Goal: Transaction & Acquisition: Purchase product/service

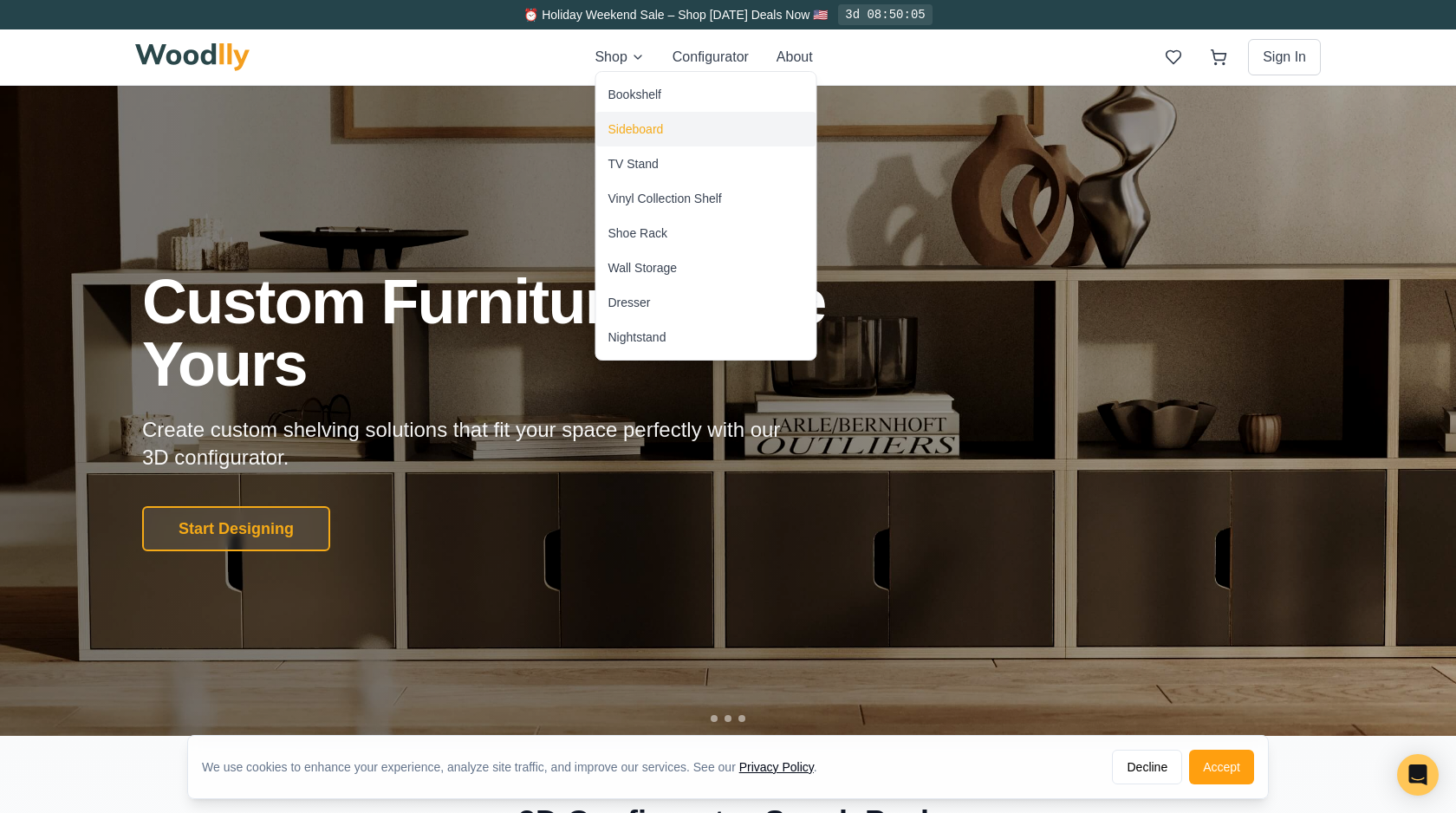
click at [636, 121] on div "Sideboard" at bounding box center [636, 129] width 56 height 17
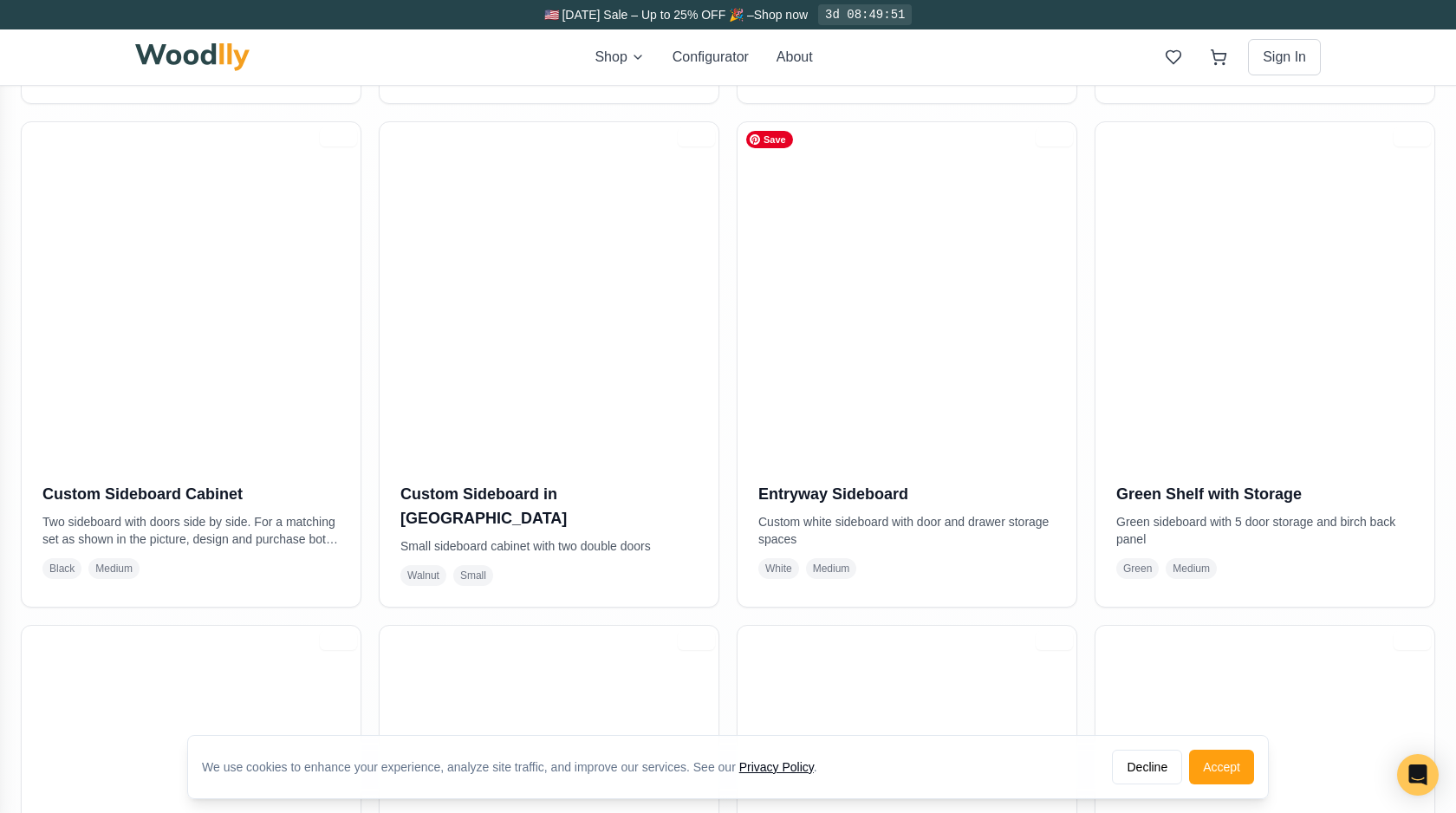
scroll to position [851, 0]
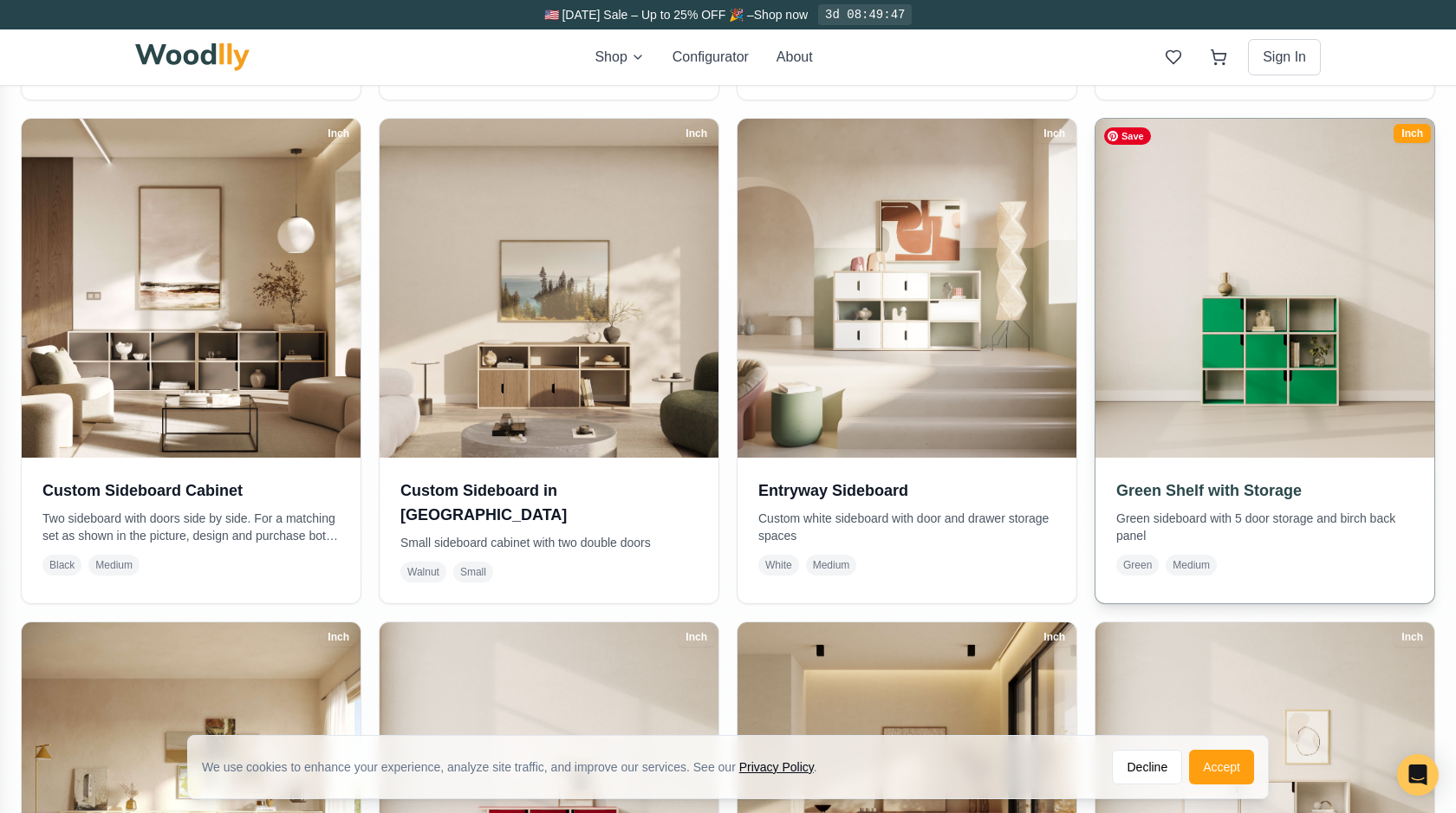
click at [1290, 369] on img at bounding box center [1266, 289] width 356 height 357
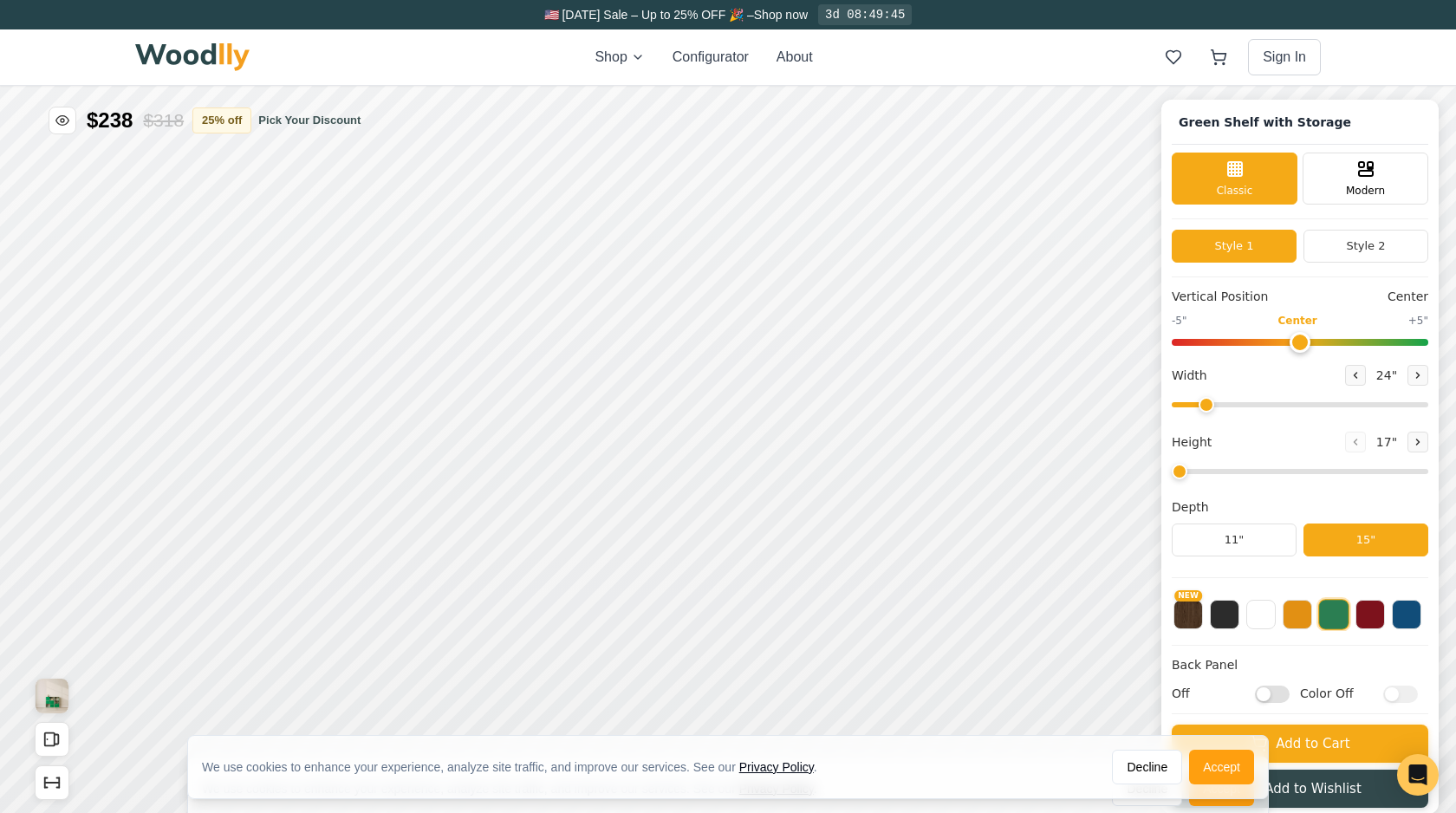
type input "48"
type input "3"
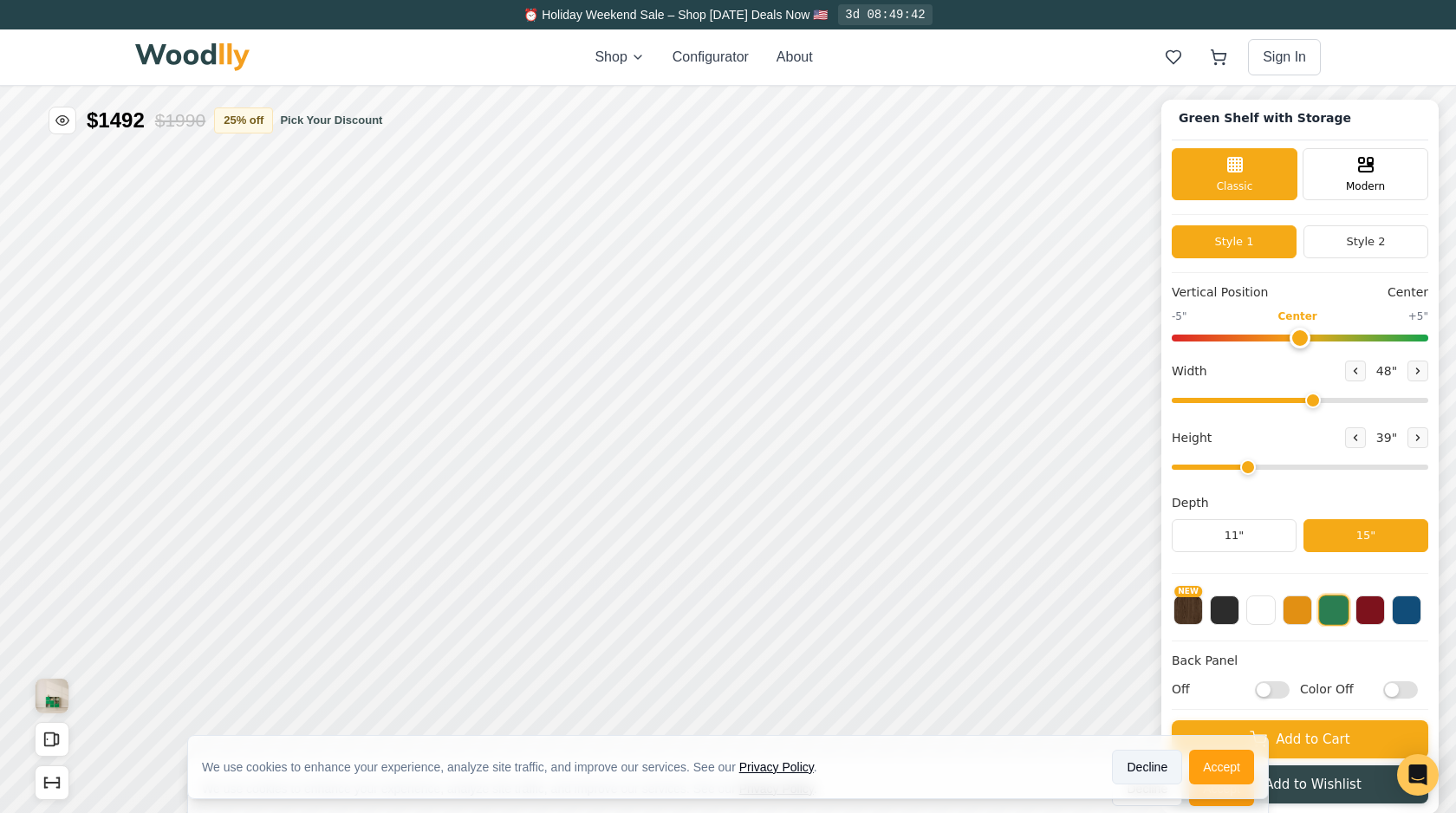
click at [1157, 762] on button "Decline" at bounding box center [1147, 767] width 70 height 35
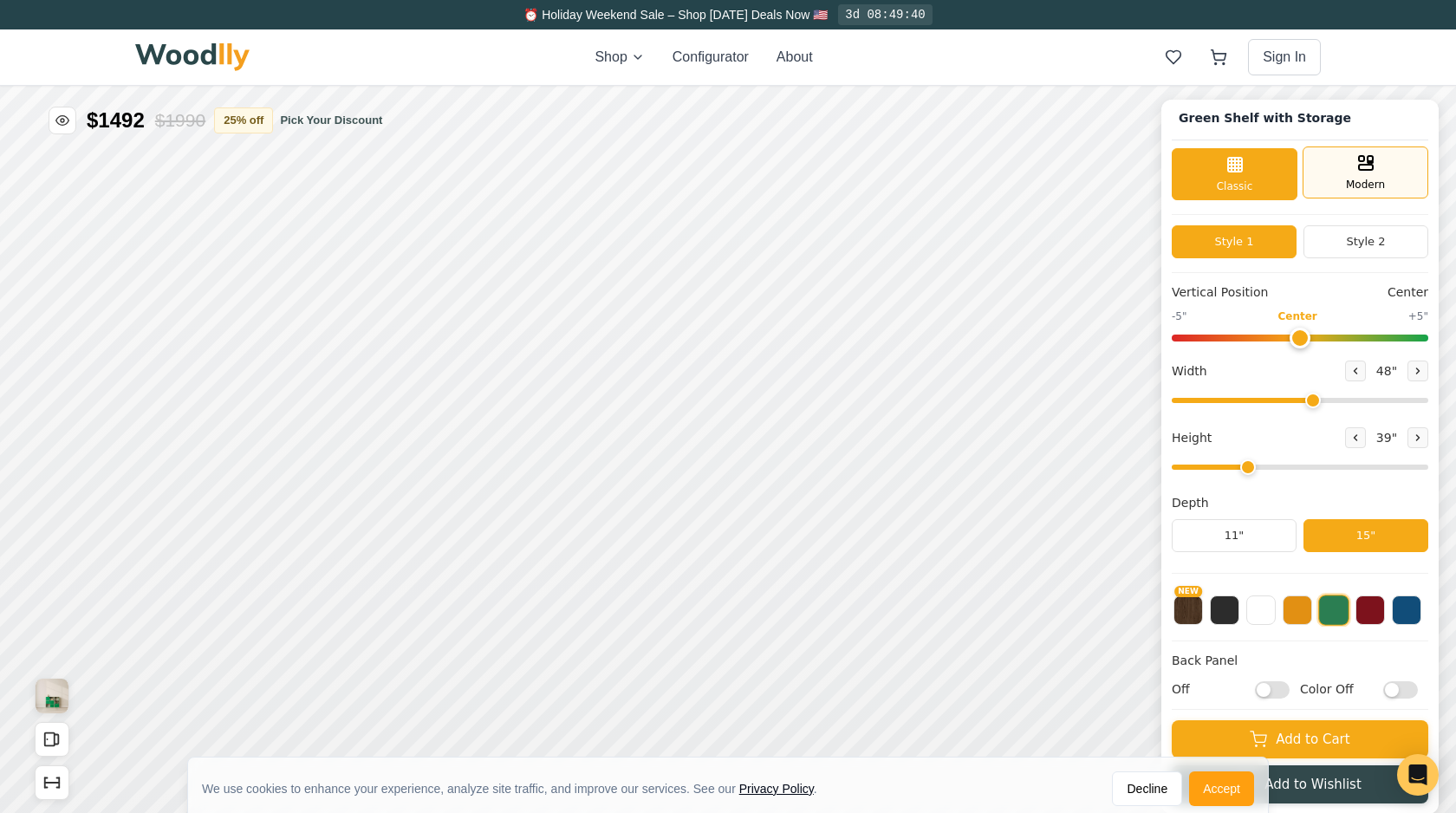
click at [1348, 174] on div "Modern" at bounding box center [1365, 172] width 125 height 52
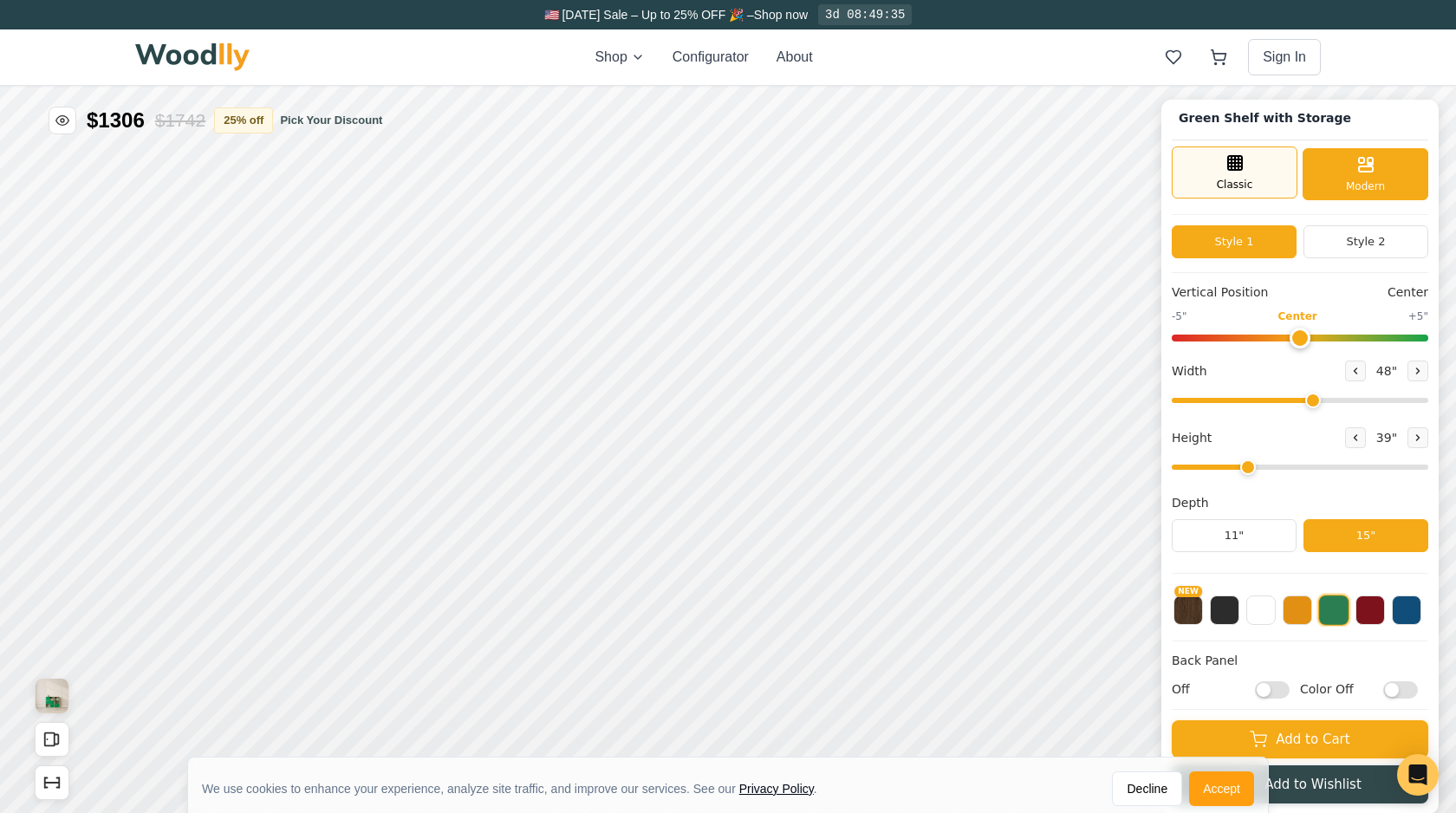
click at [1253, 179] on div "Classic" at bounding box center [1234, 172] width 125 height 52
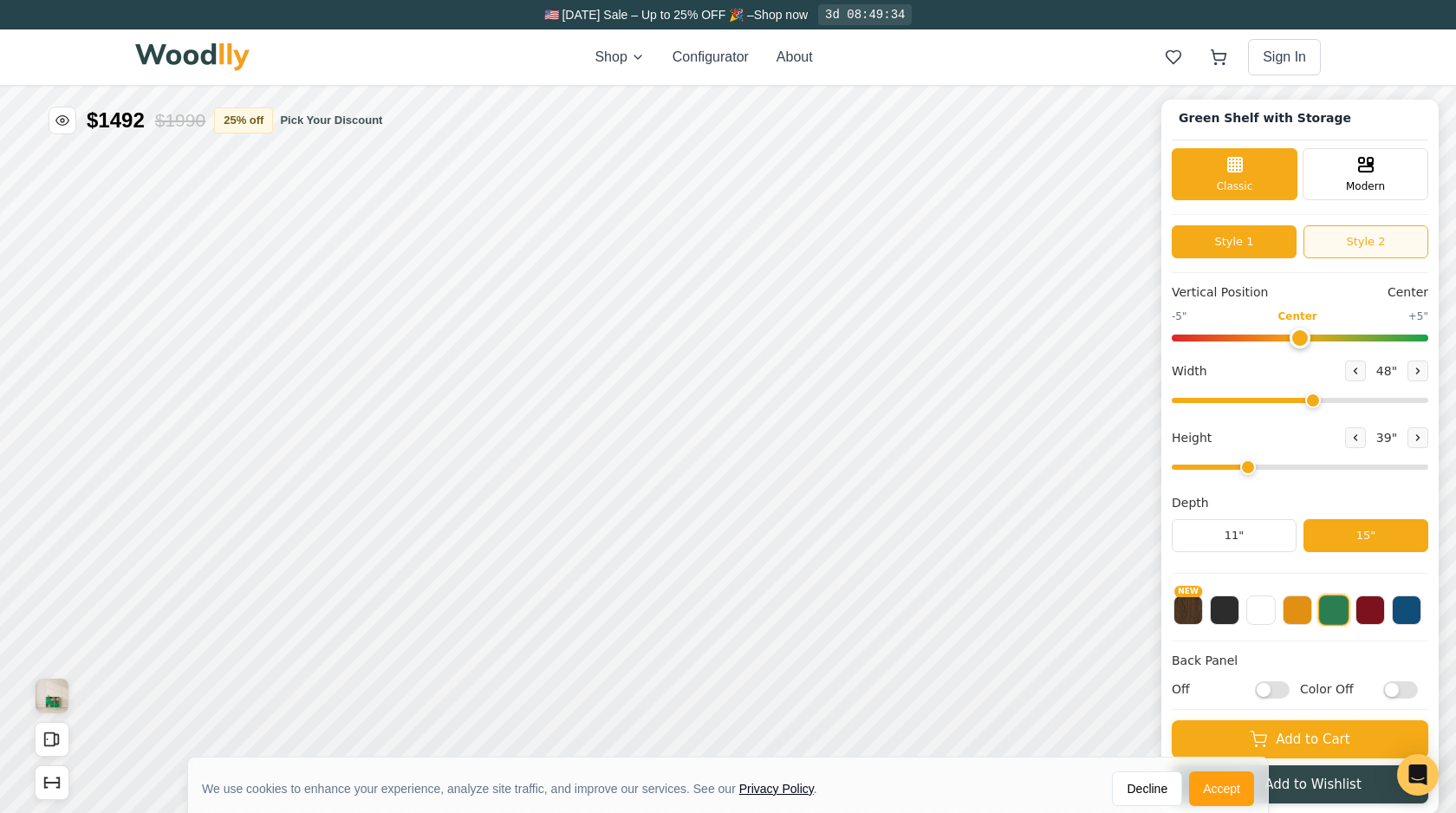
click at [1335, 225] on button "Style 2" at bounding box center [1365, 241] width 124 height 33
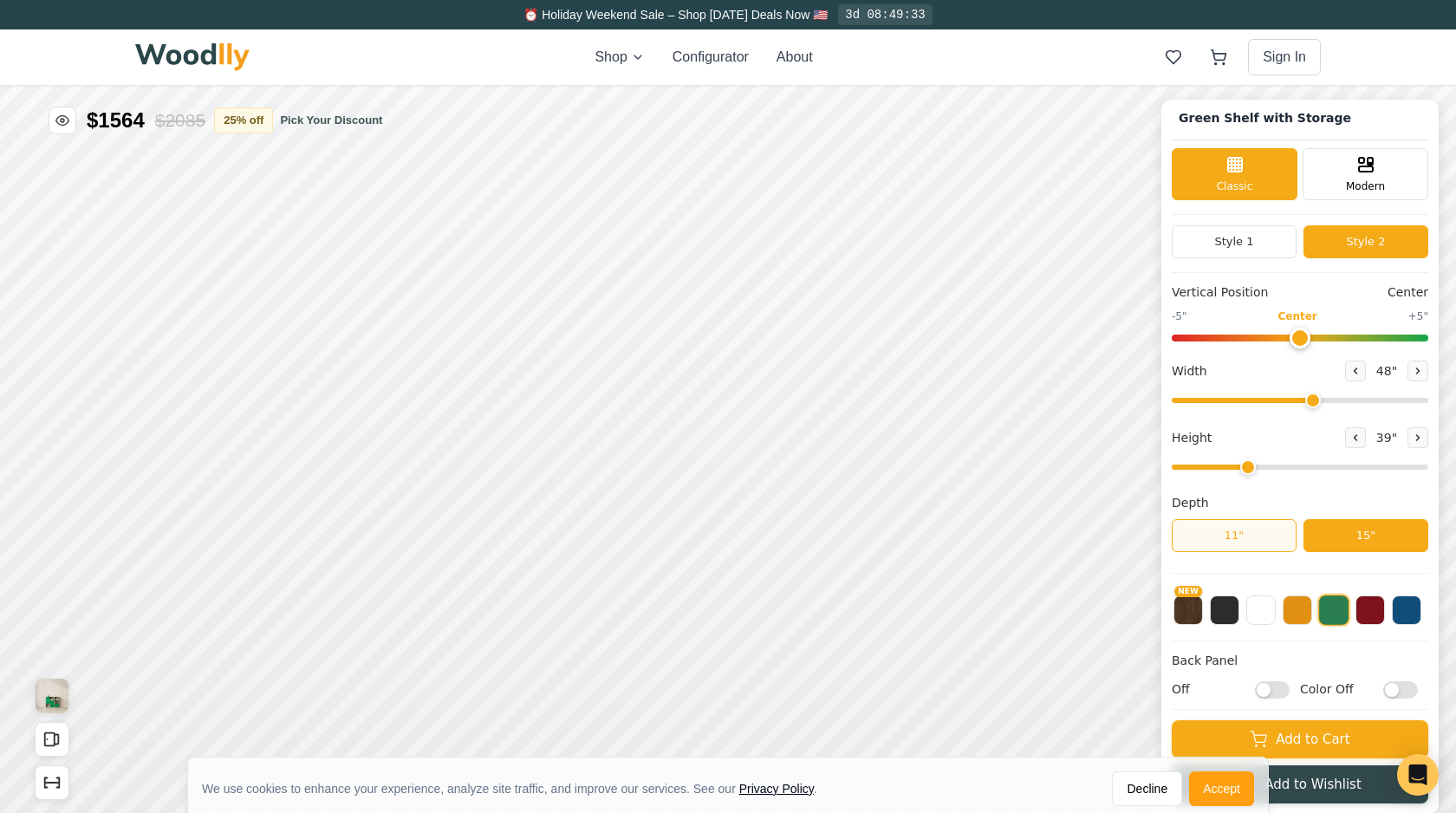
click at [1263, 531] on button "11"" at bounding box center [1234, 536] width 124 height 33
click at [1334, 534] on button "15"" at bounding box center [1365, 536] width 124 height 33
click at [1275, 687] on input "Off" at bounding box center [1272, 689] width 35 height 17
checkbox input "true"
click at [1401, 695] on input "Color Off" at bounding box center [1400, 689] width 35 height 17
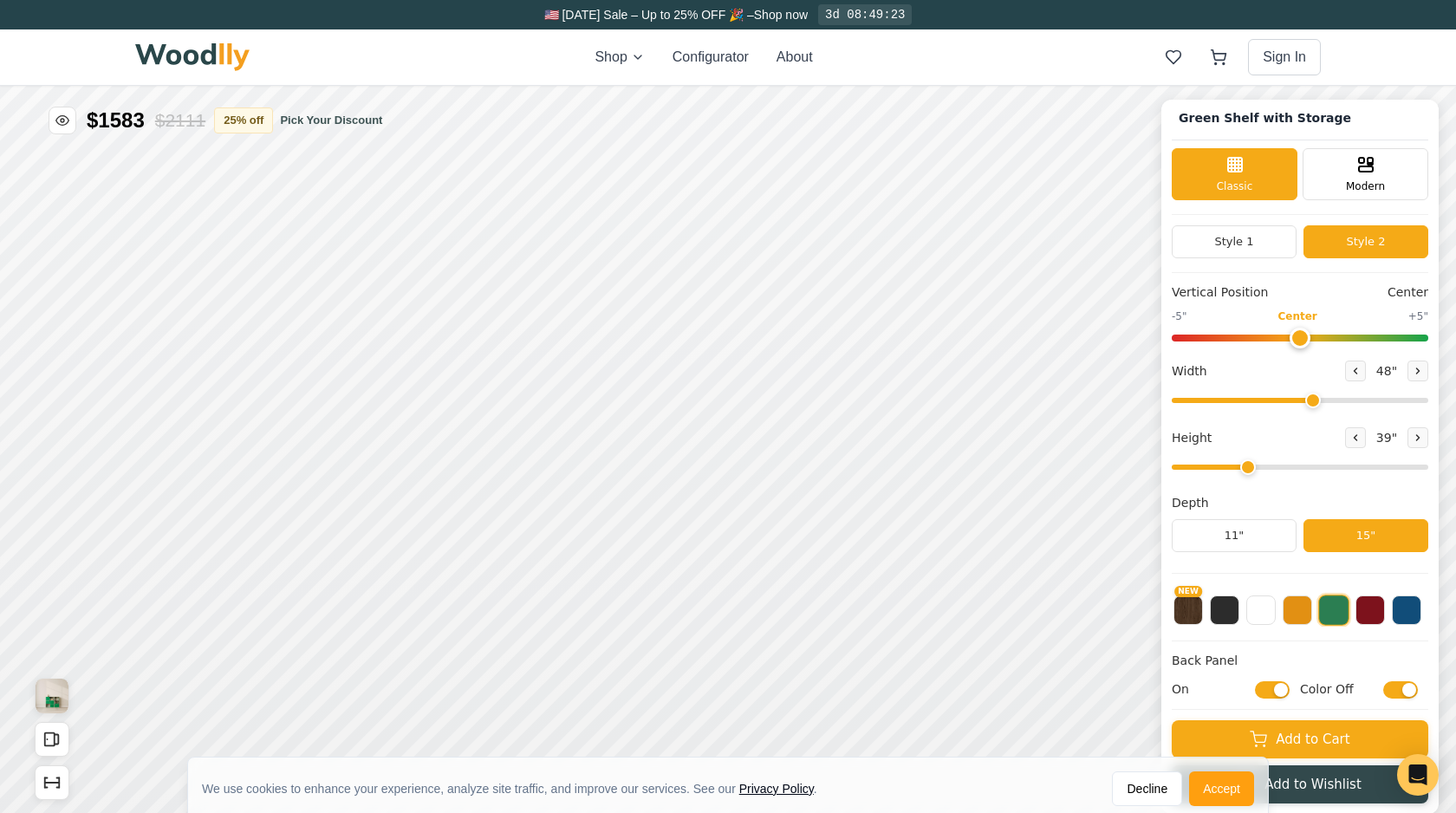
checkbox input "true"
drag, startPoint x: 1308, startPoint y: 394, endPoint x: 1405, endPoint y: 396, distance: 97.0
type input "70"
click at [1405, 398] on input "range" at bounding box center [1300, 401] width 256 height 6
drag, startPoint x: 1245, startPoint y: 466, endPoint x: 1203, endPoint y: 465, distance: 42.0
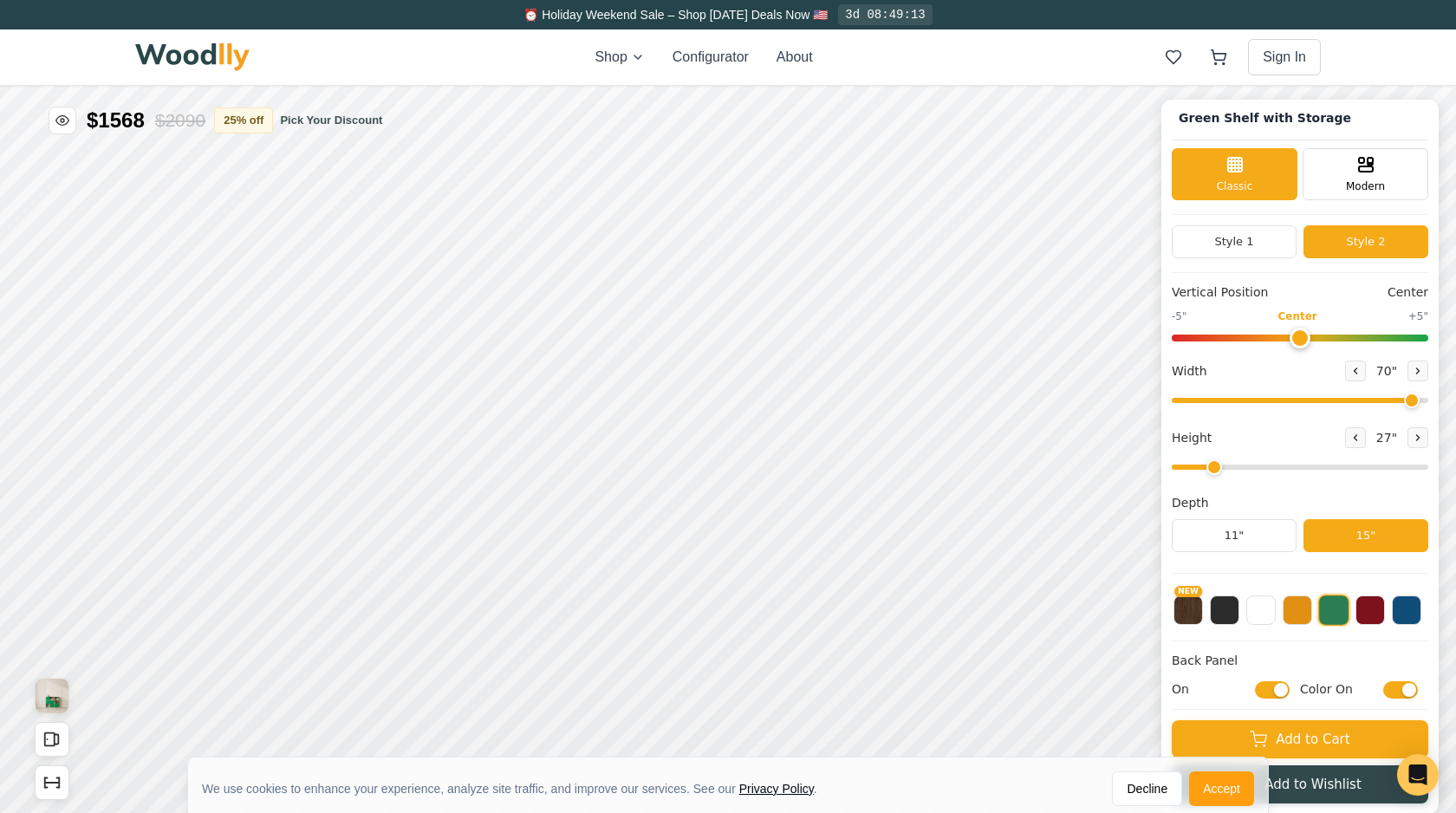
type input "2"
click at [1203, 465] on input "range" at bounding box center [1300, 468] width 256 height 6
click at [1232, 612] on button at bounding box center [1224, 608] width 29 height 29
click at [1269, 614] on button at bounding box center [1261, 608] width 29 height 29
click at [1335, 617] on button at bounding box center [1333, 608] width 29 height 29
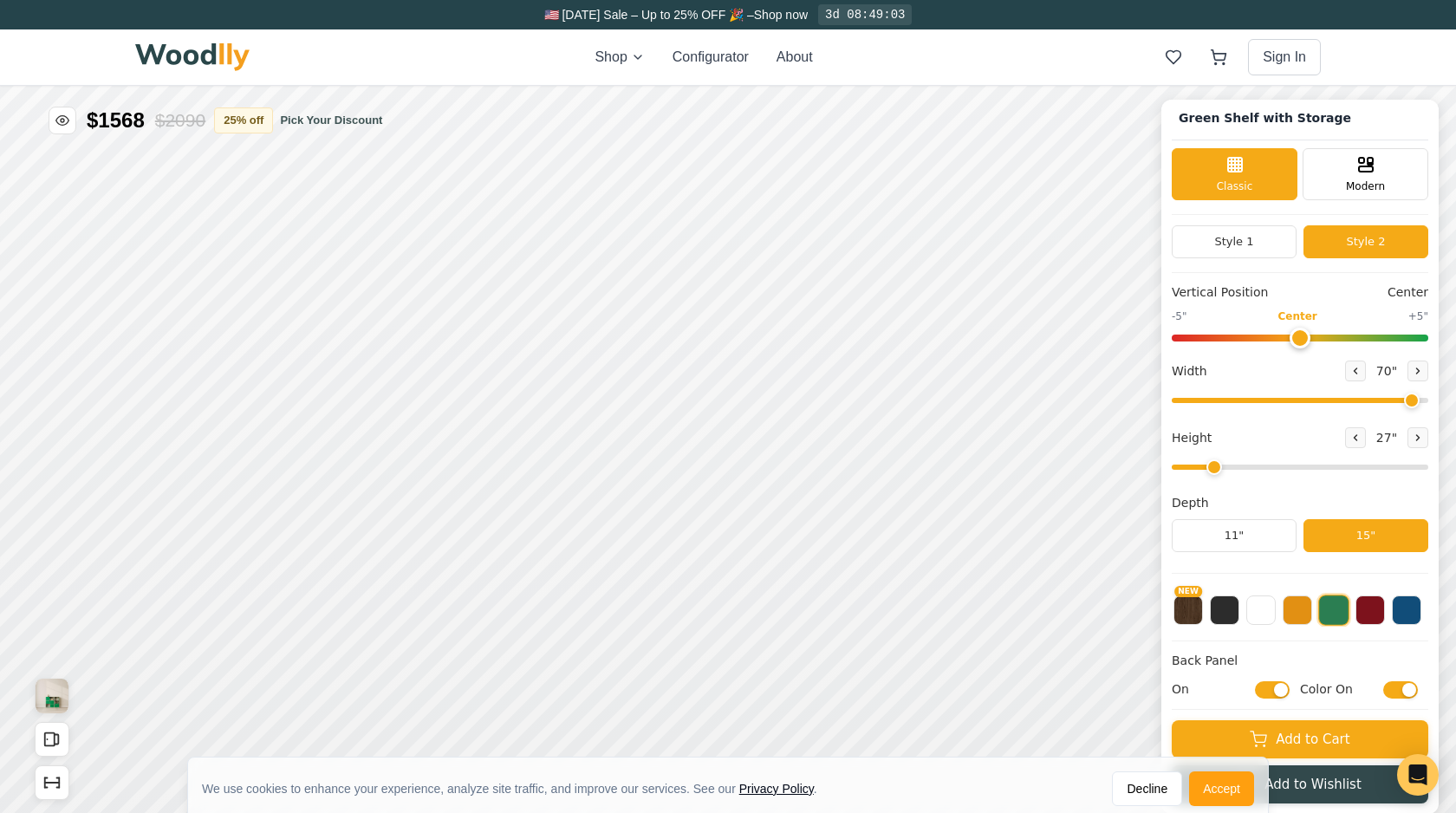
scroll to position [0, 0]
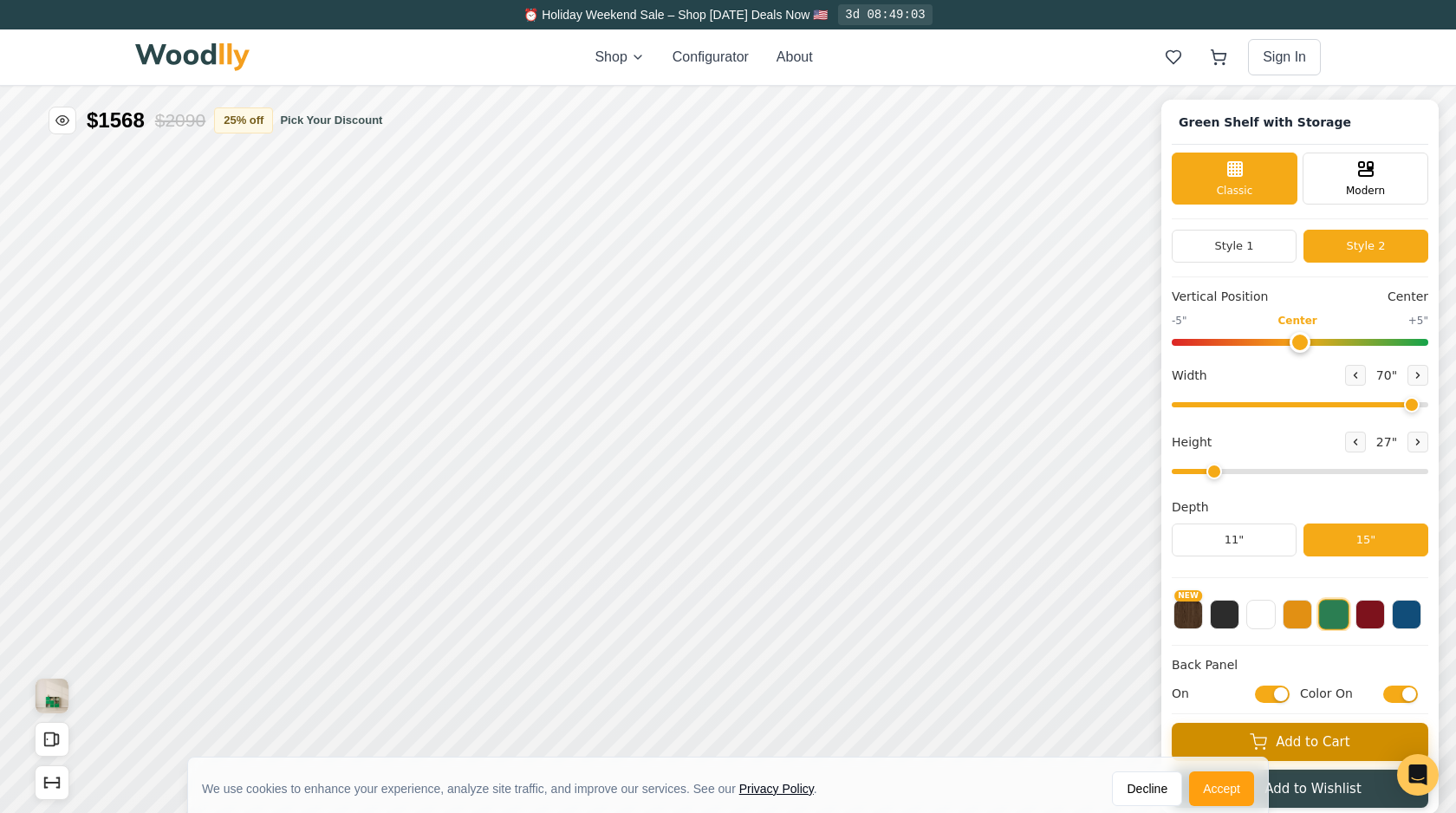
click at [1304, 749] on button "Add to Cart" at bounding box center [1300, 742] width 256 height 38
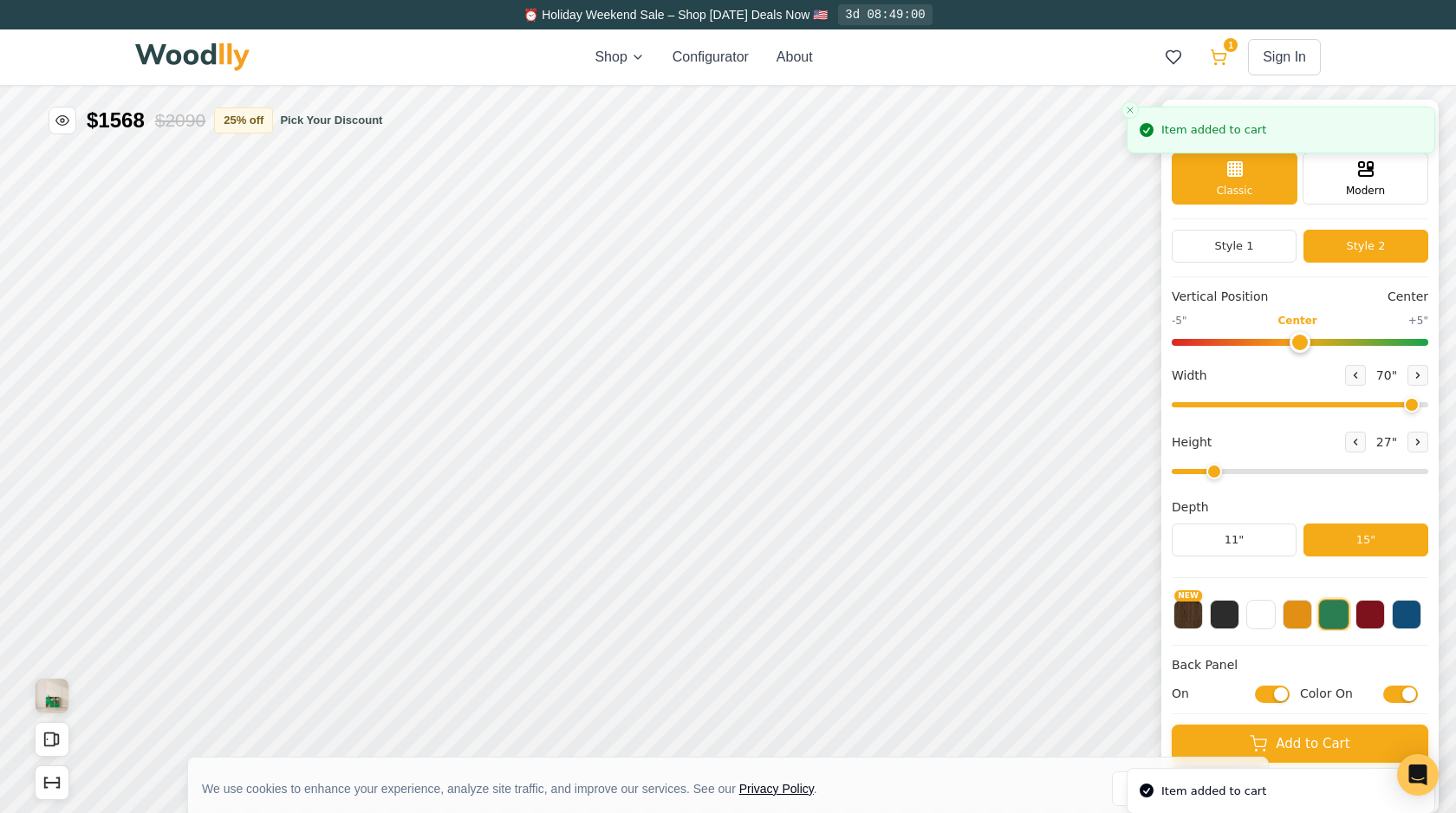
click at [1225, 66] on button "1" at bounding box center [1218, 57] width 31 height 31
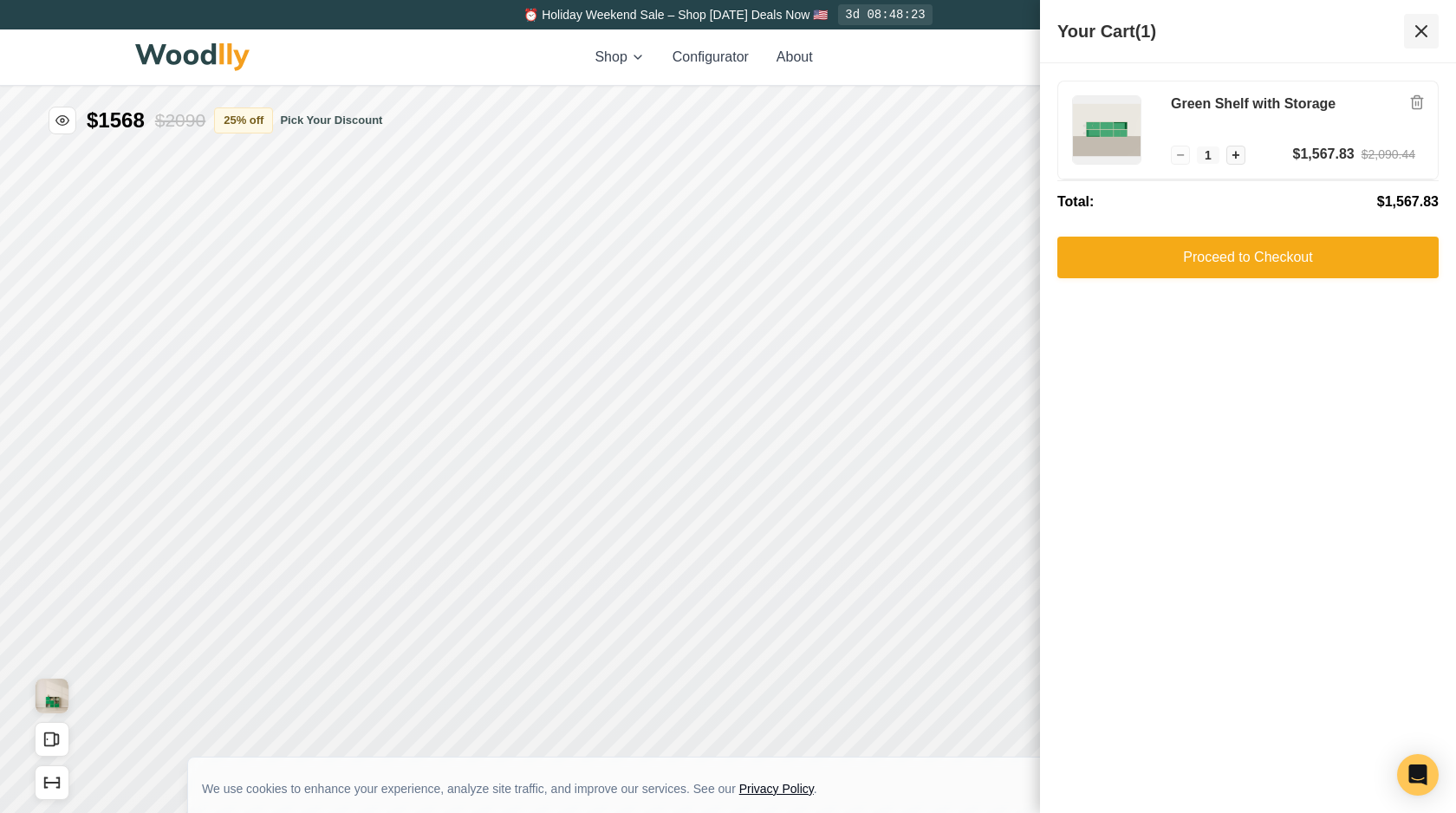
click at [1423, 27] on icon at bounding box center [1421, 31] width 10 height 10
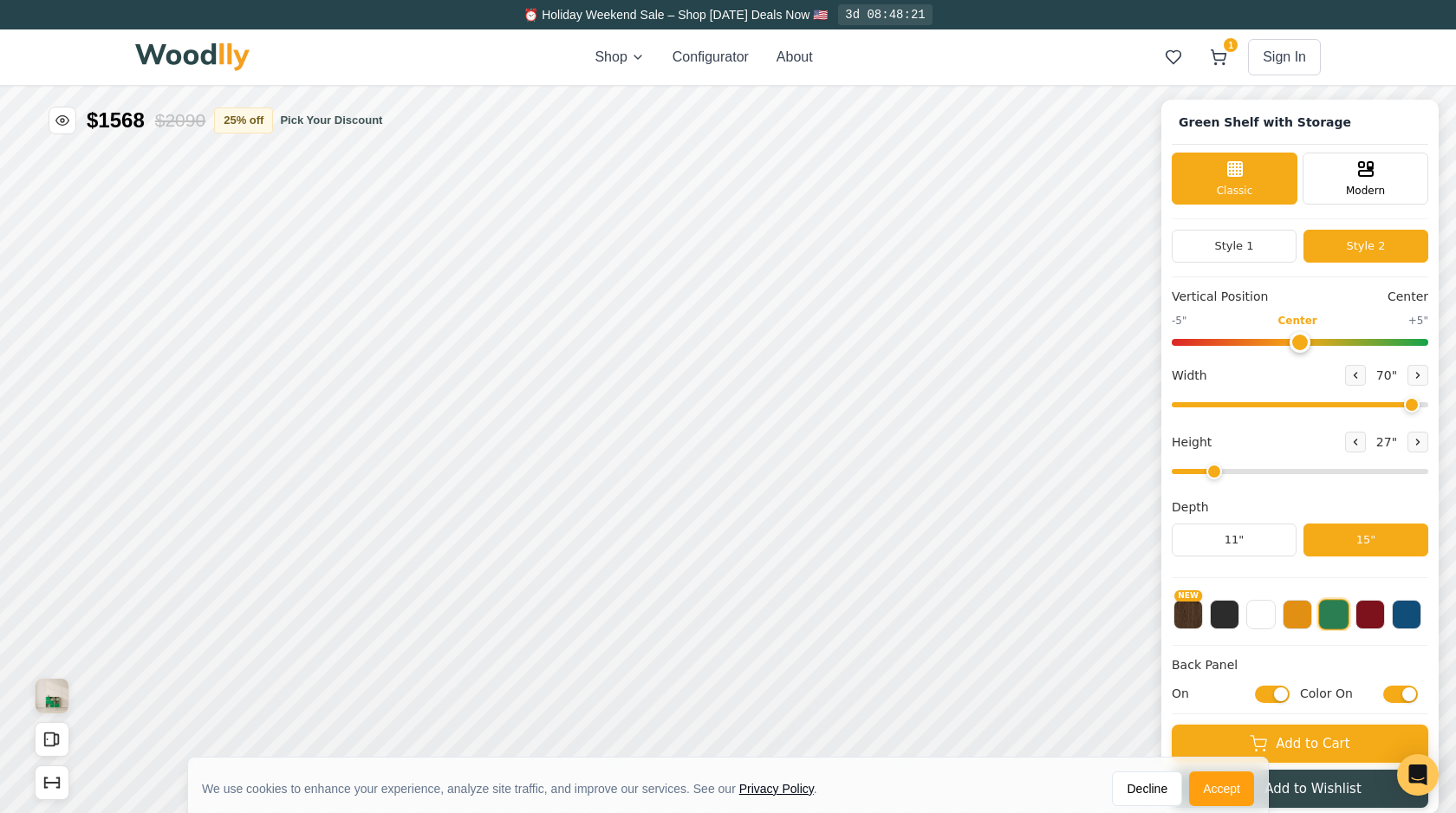
scroll to position [6, 0]
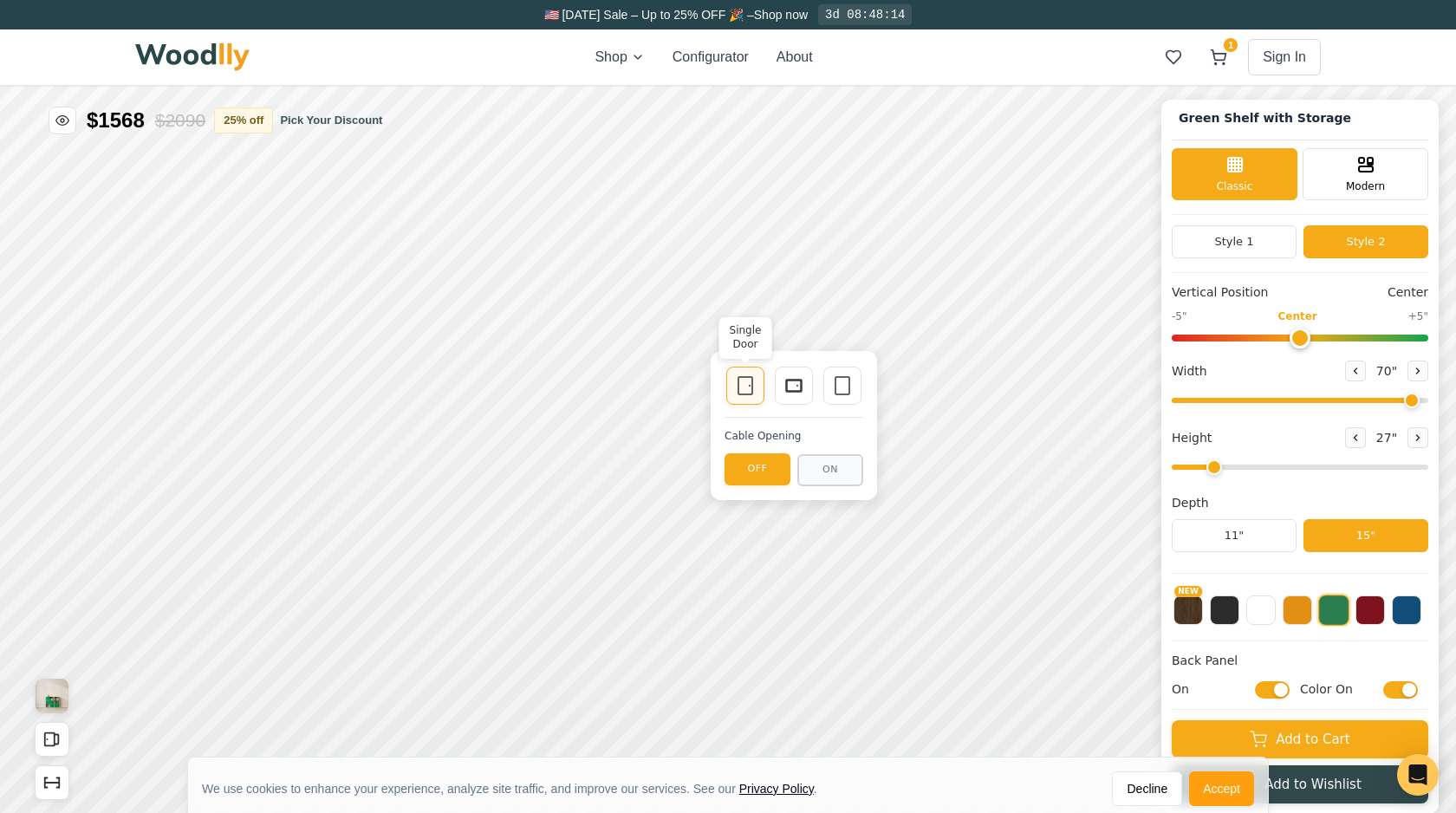
click at [748, 392] on icon at bounding box center [745, 386] width 21 height 21
click at [744, 388] on icon at bounding box center [745, 386] width 21 height 21
click at [820, 467] on button "ON" at bounding box center [831, 471] width 66 height 32
click at [744, 469] on button "OFF" at bounding box center [757, 471] width 66 height 32
click at [845, 390] on icon at bounding box center [842, 386] width 21 height 21
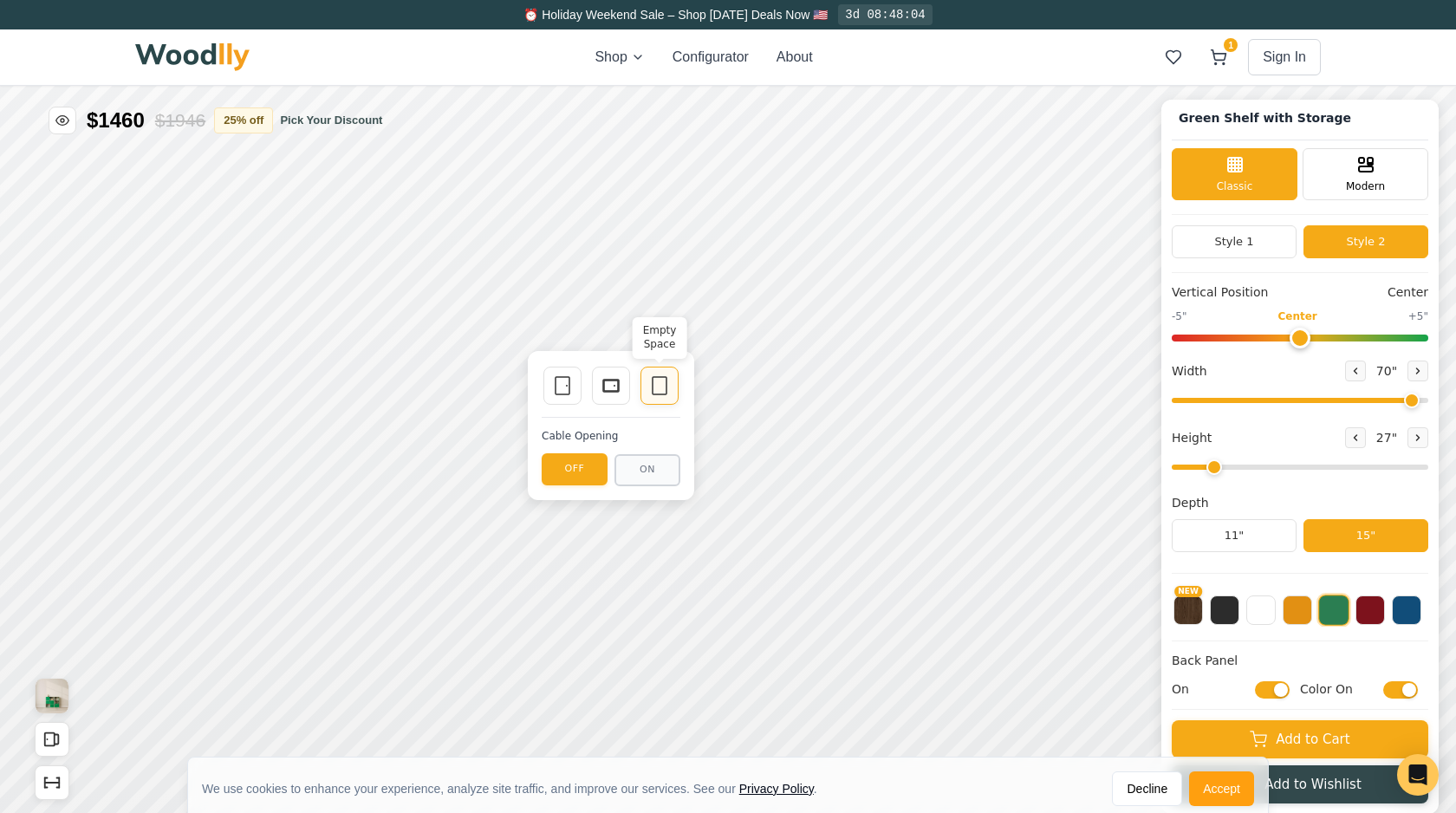
click at [654, 386] on icon at bounding box center [659, 386] width 21 height 21
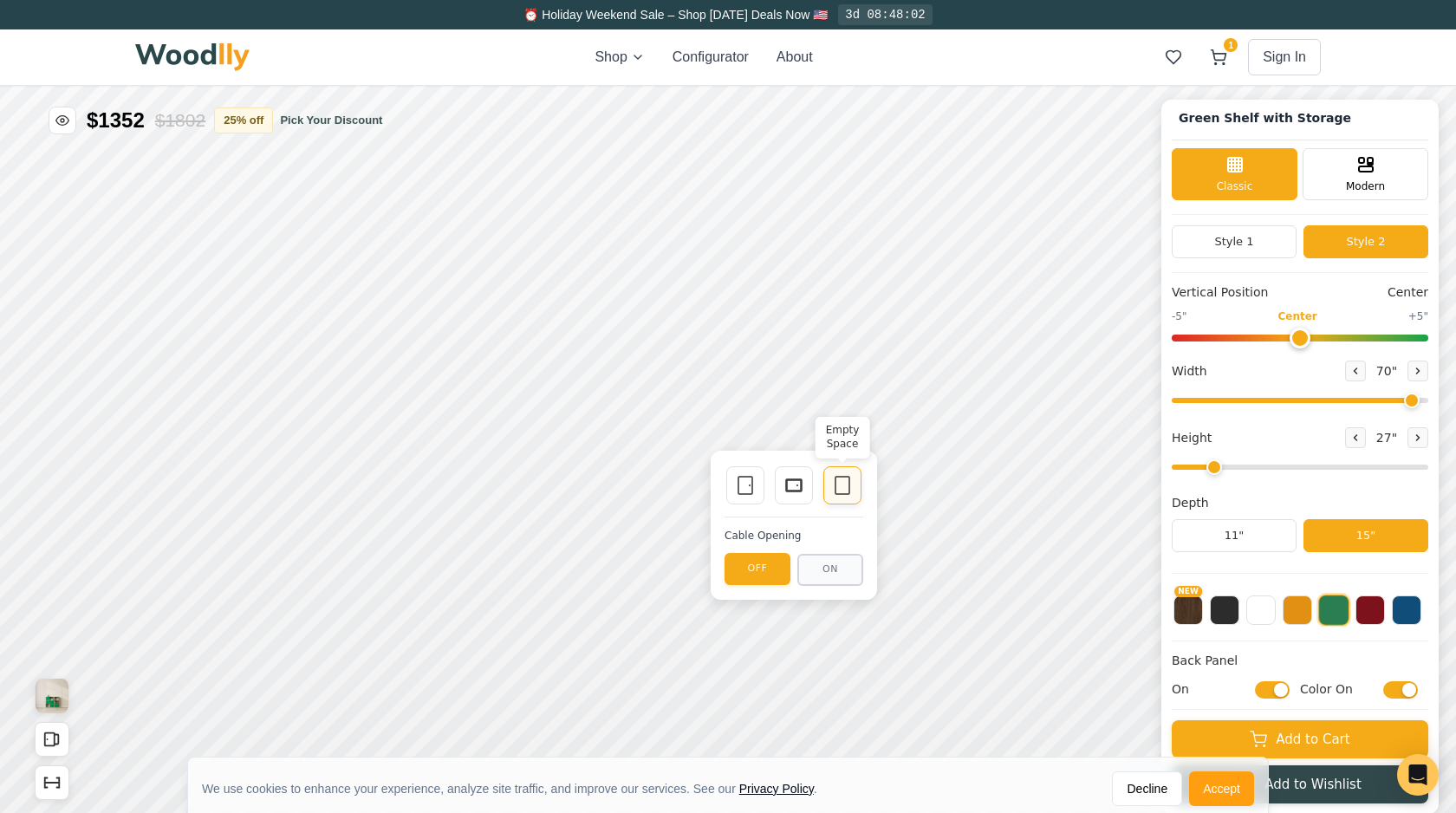
click at [831, 488] on div "Empty Space" at bounding box center [842, 486] width 38 height 38
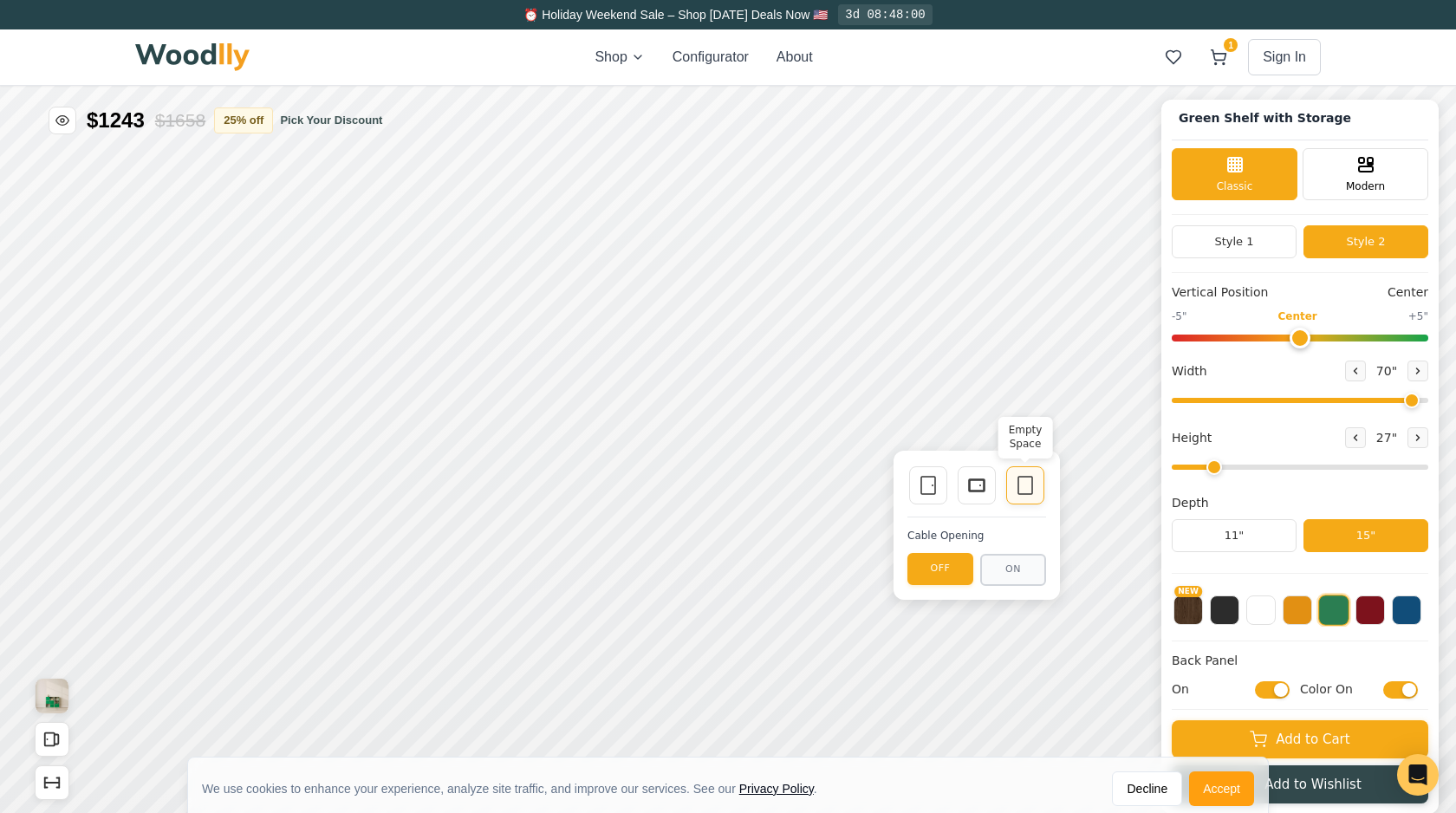
click at [1012, 491] on div "Empty Space" at bounding box center [1025, 486] width 38 height 38
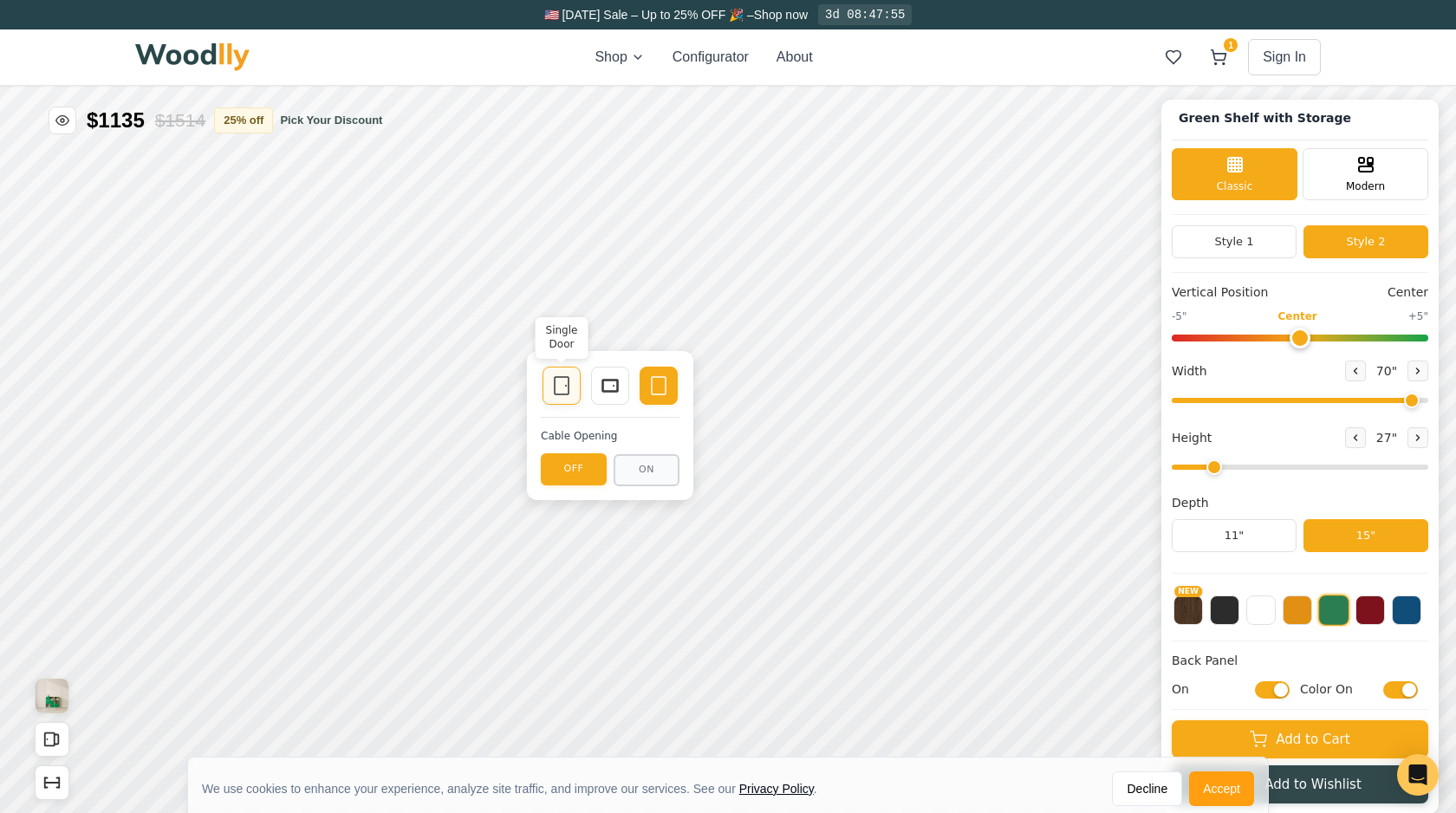
click at [557, 389] on icon at bounding box center [562, 386] width 21 height 21
click at [616, 391] on icon at bounding box center [610, 386] width 21 height 21
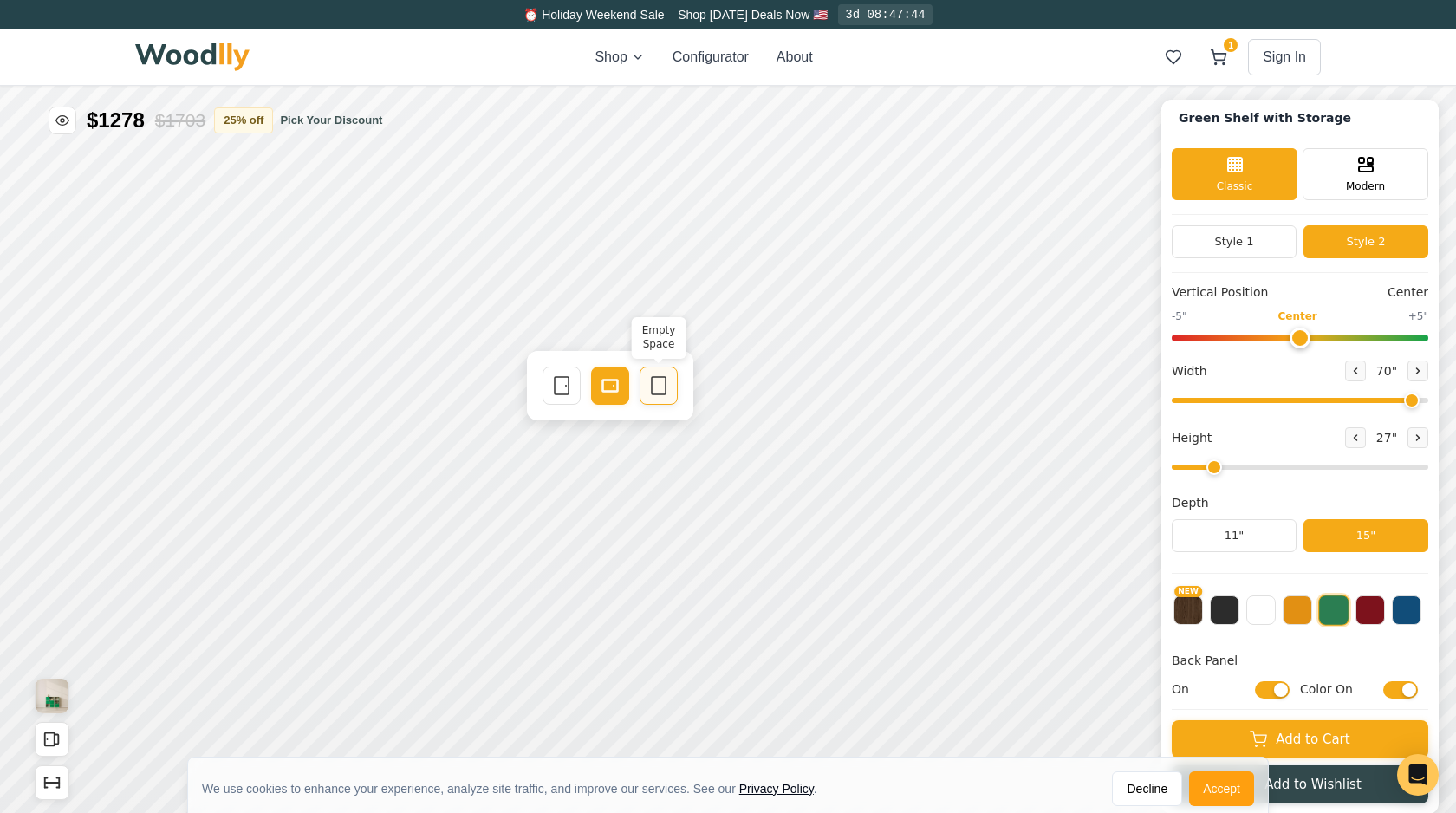
click at [665, 389] on rect at bounding box center [658, 386] width 14 height 17
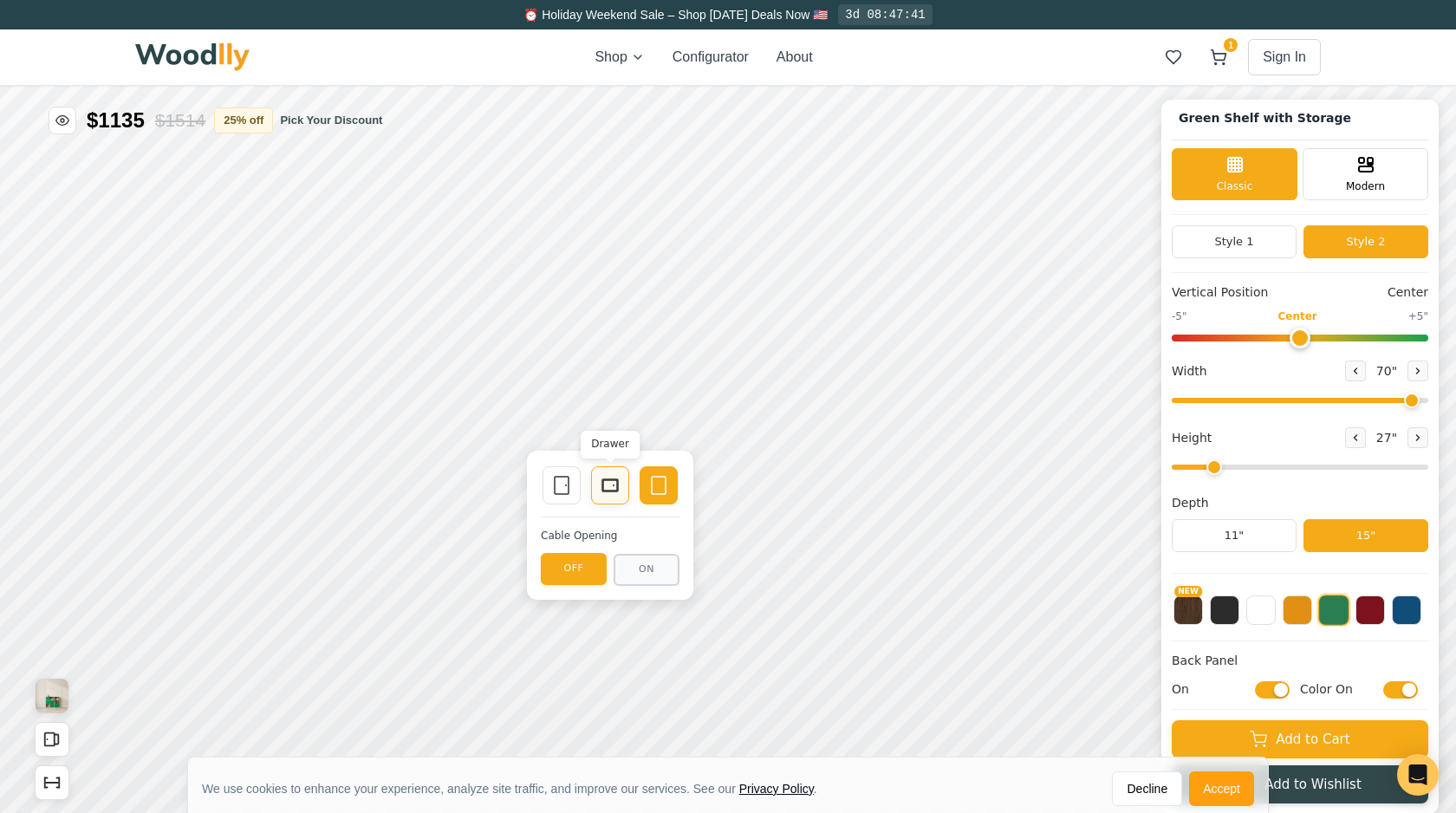
click at [610, 490] on rect at bounding box center [610, 485] width 16 height 12
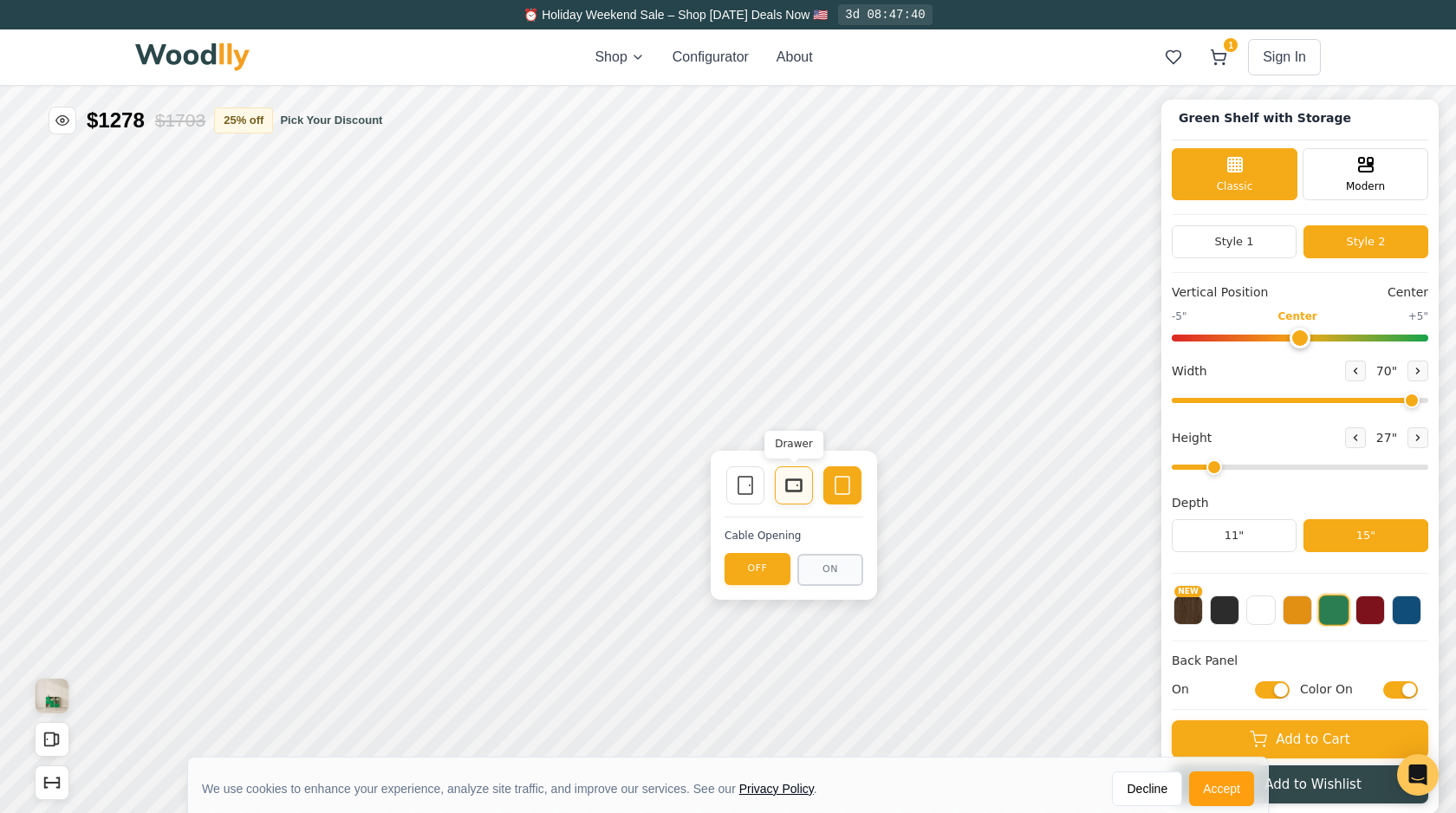
click at [784, 493] on icon at bounding box center [794, 486] width 21 height 21
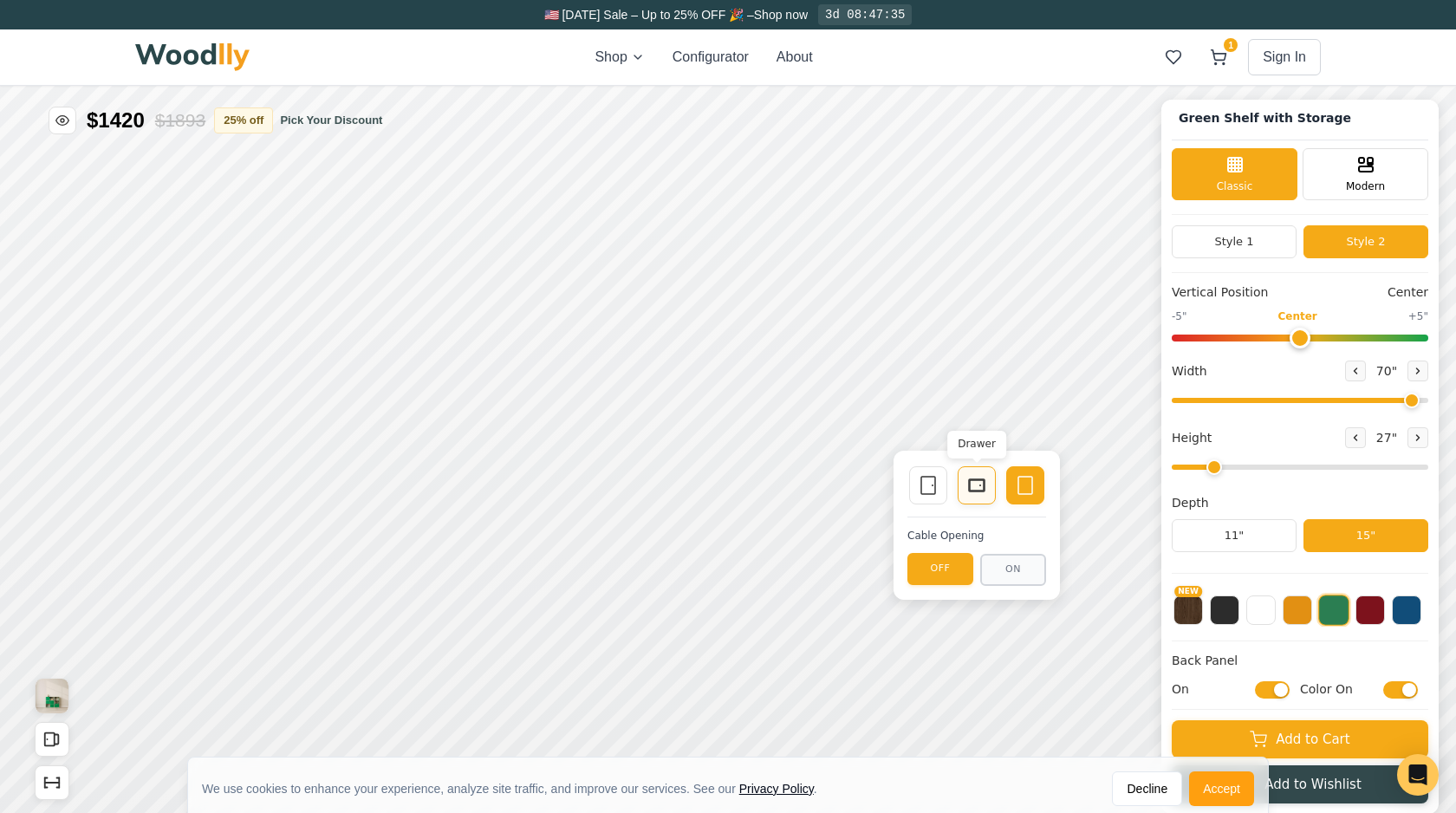
click at [971, 492] on icon at bounding box center [977, 486] width 21 height 21
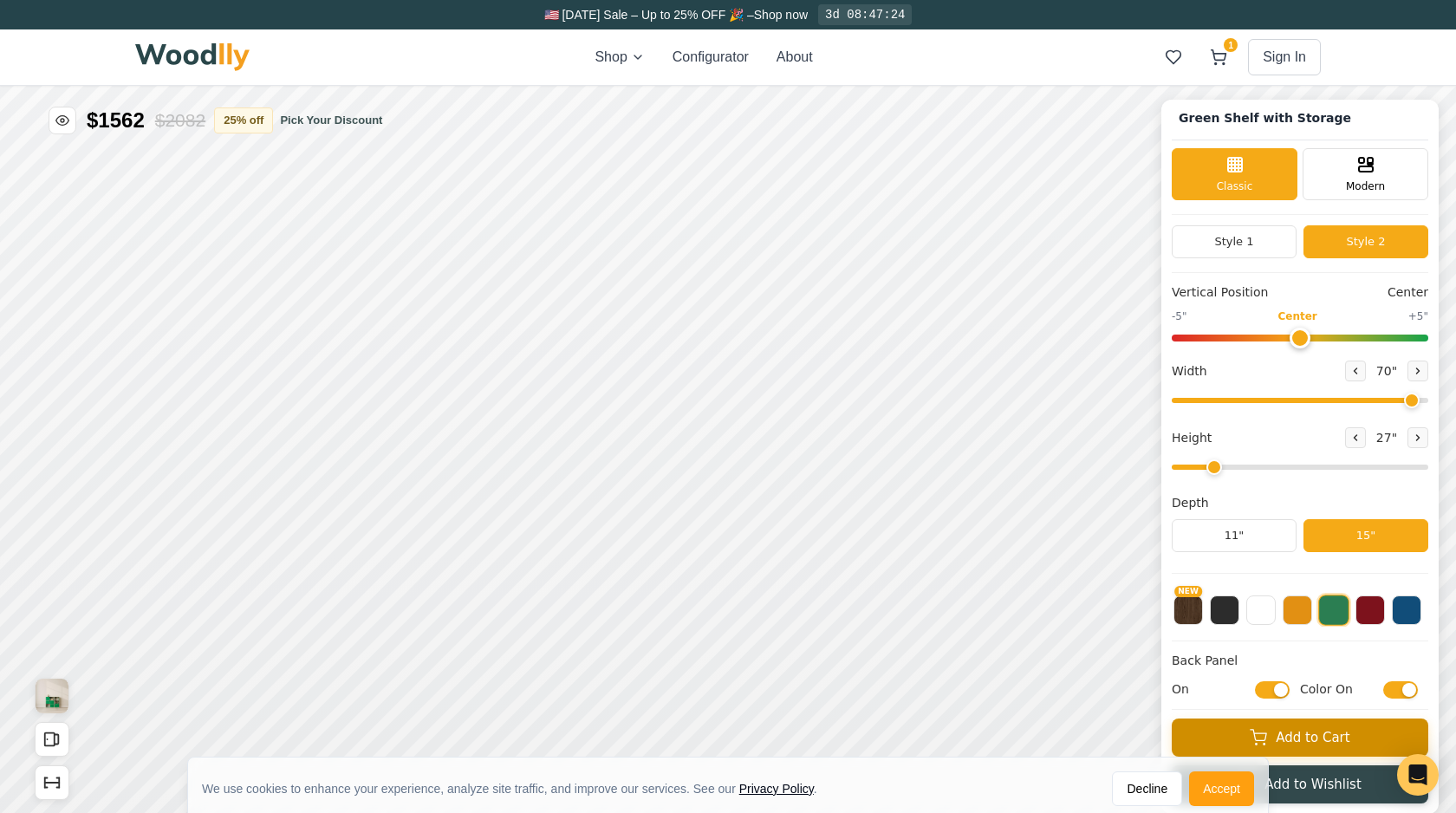
click at [1246, 742] on button "Add to Cart" at bounding box center [1300, 738] width 256 height 38
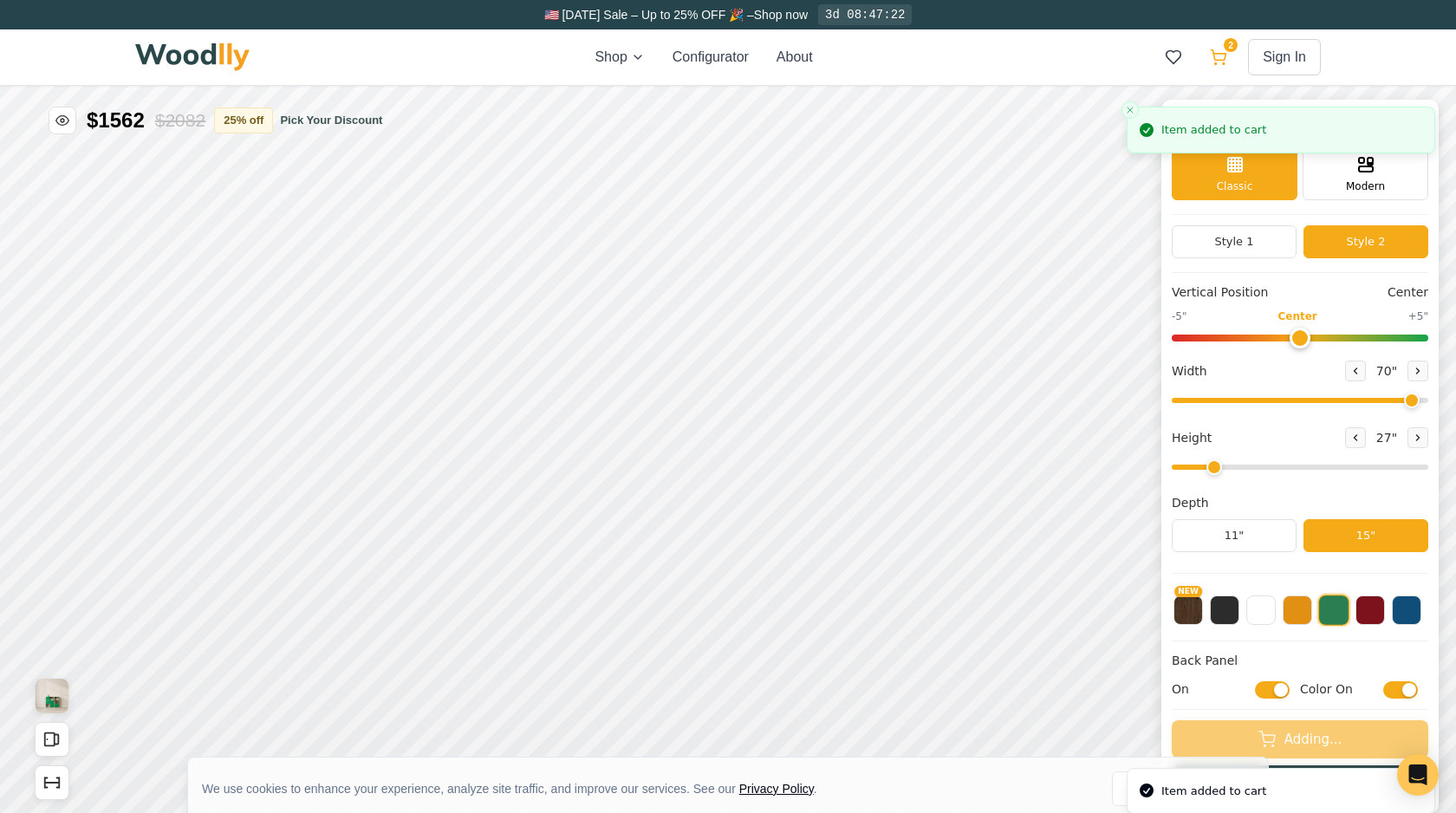
click at [1218, 62] on icon at bounding box center [1218, 57] width 17 height 17
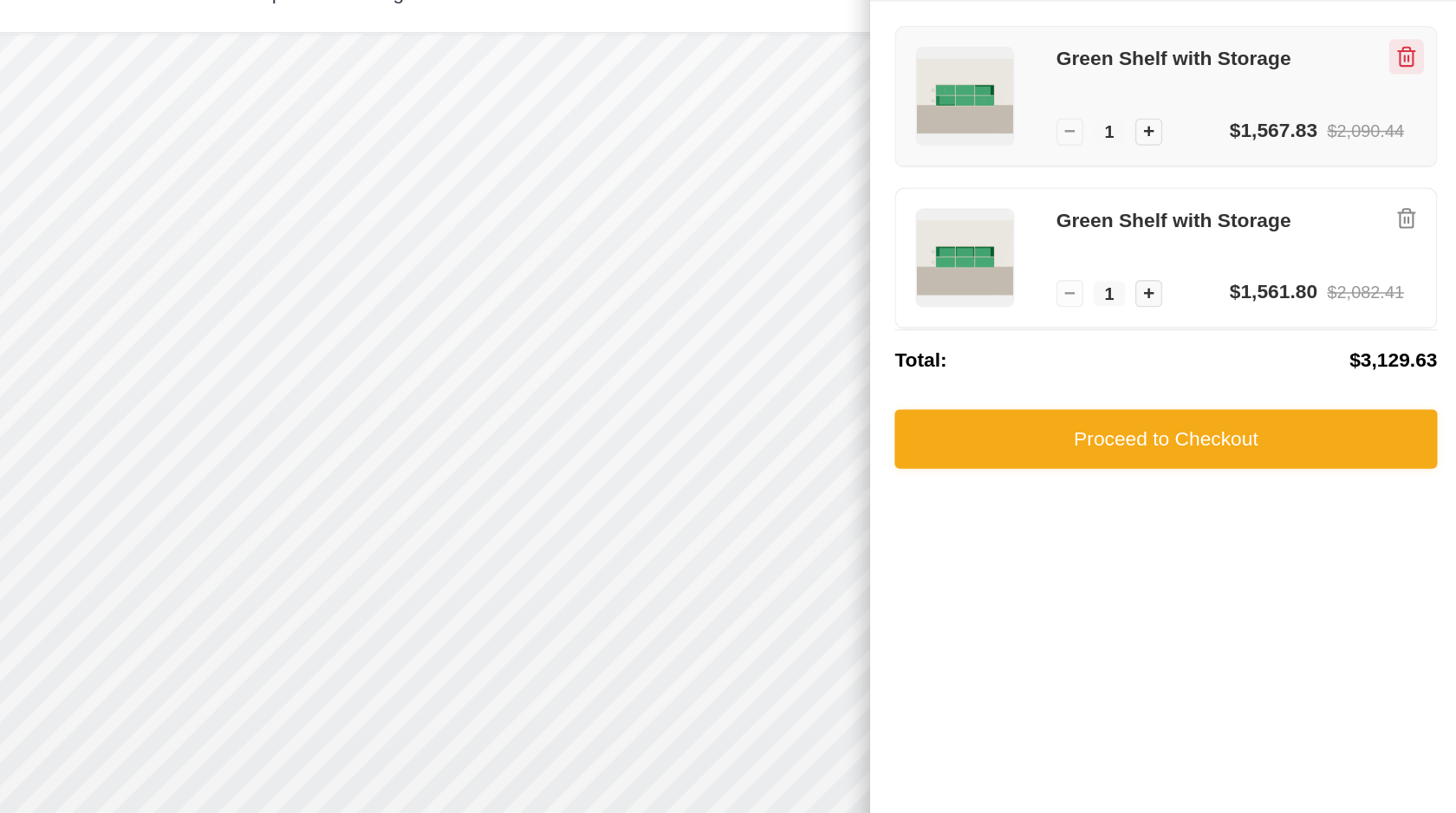
click at [1414, 105] on icon "Remove item" at bounding box center [1417, 102] width 16 height 16
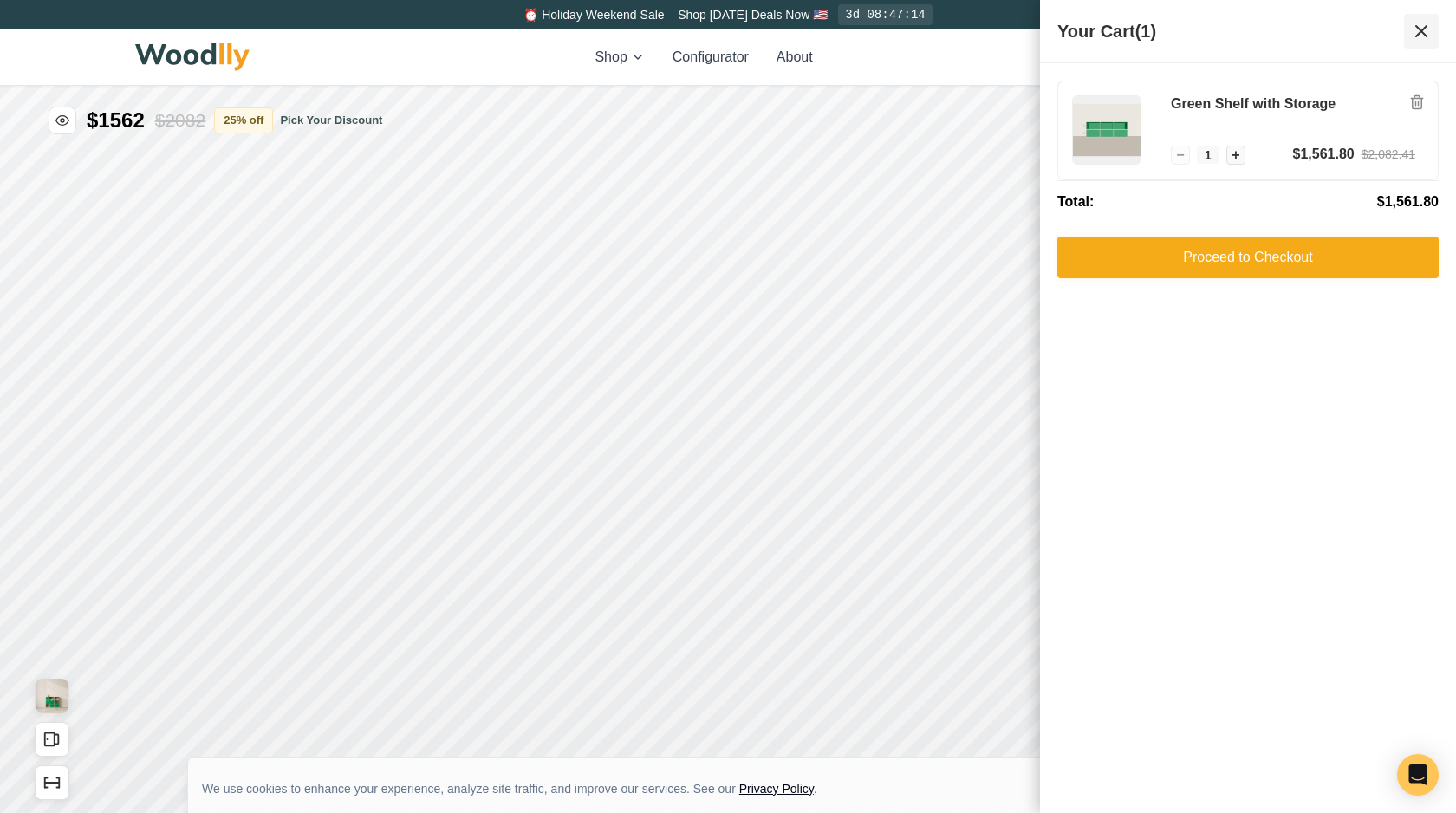
click at [1426, 31] on icon at bounding box center [1421, 31] width 21 height 21
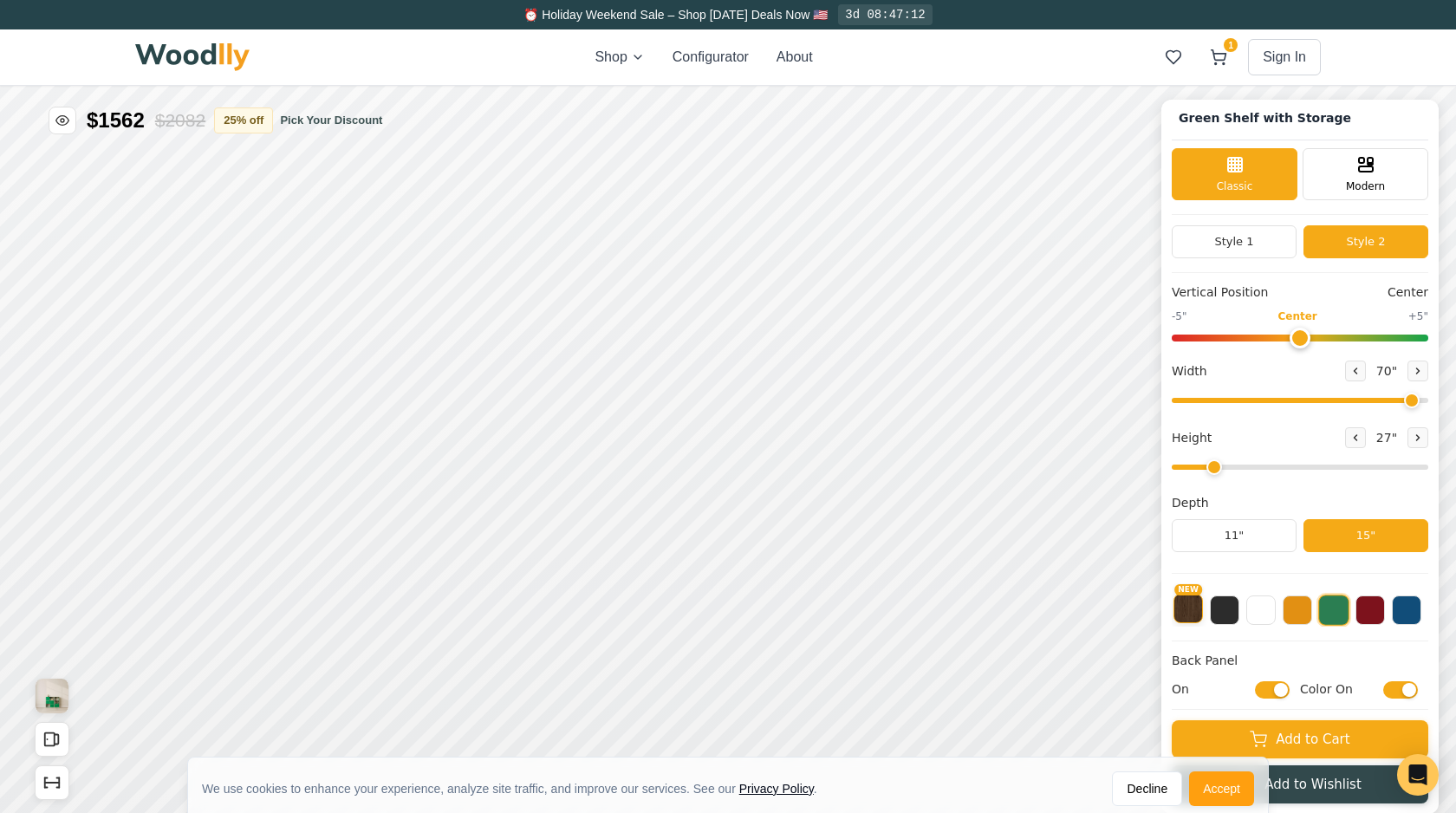
click at [1191, 613] on button "NEW" at bounding box center [1188, 608] width 29 height 29
click at [1222, 614] on button at bounding box center [1224, 608] width 29 height 29
click at [1299, 617] on button at bounding box center [1297, 608] width 29 height 29
click at [1338, 619] on button at bounding box center [1333, 608] width 29 height 29
click at [1367, 614] on button at bounding box center [1370, 608] width 29 height 29
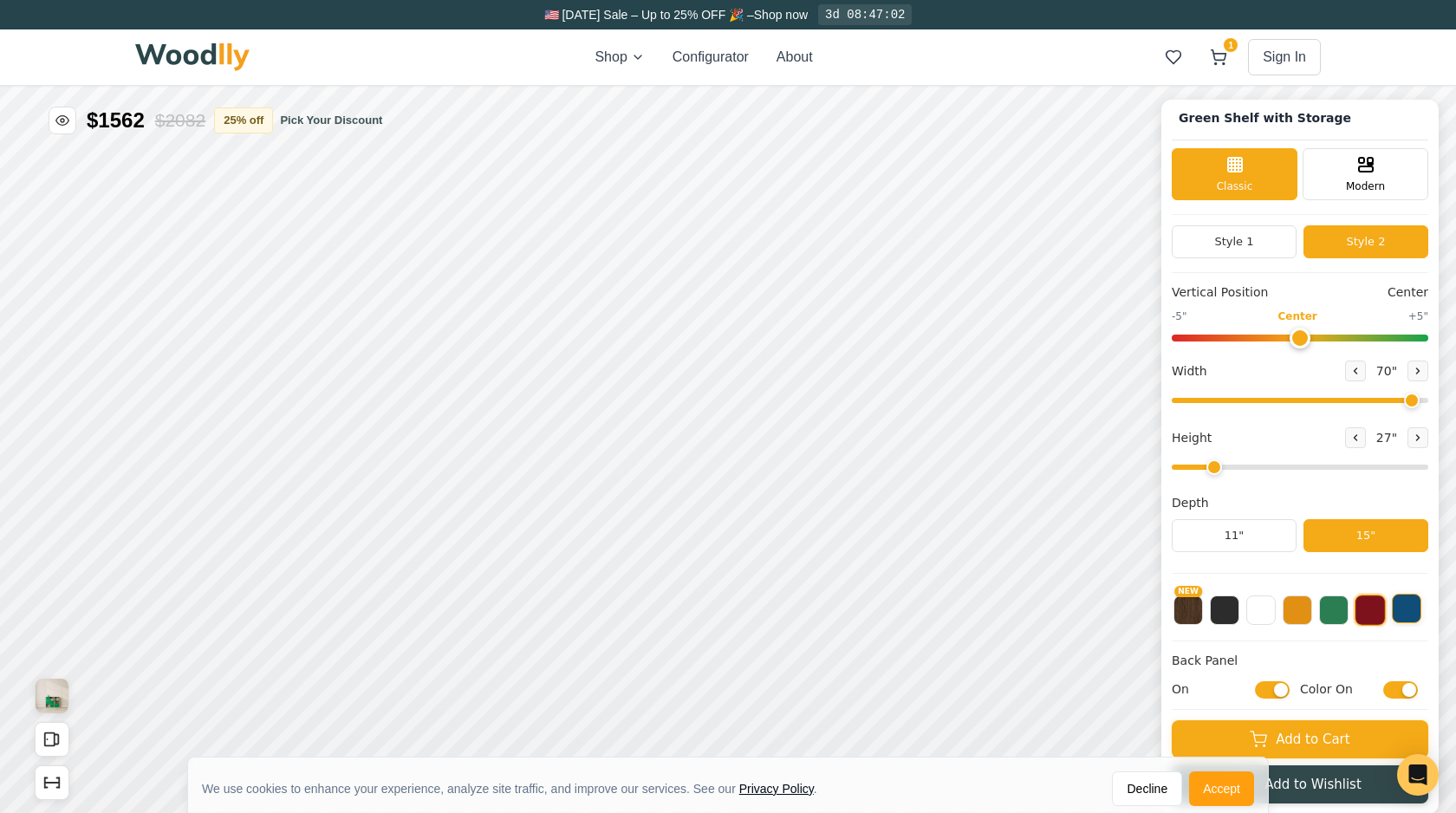
click at [1410, 613] on button at bounding box center [1406, 608] width 29 height 29
click at [1370, 615] on button at bounding box center [1370, 608] width 29 height 29
click at [1335, 609] on button at bounding box center [1333, 608] width 29 height 29
